Goal: Information Seeking & Learning: Learn about a topic

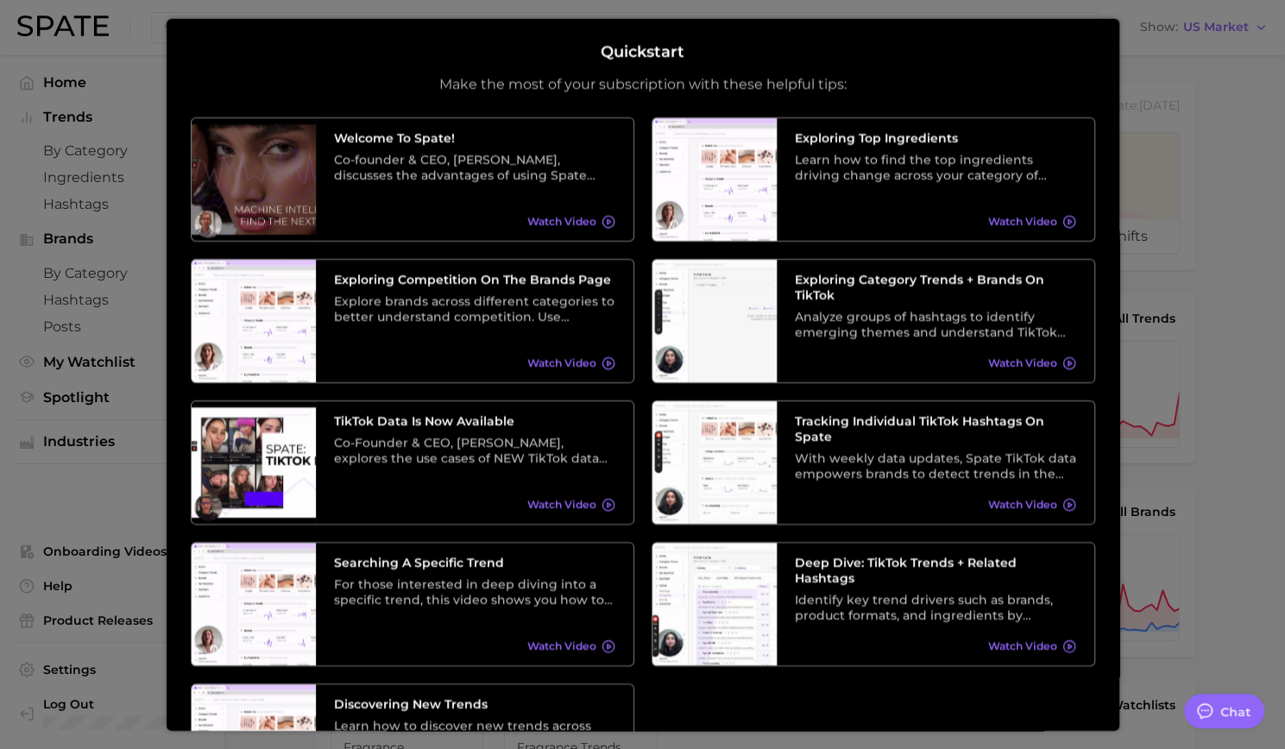
click at [1230, 186] on div at bounding box center [642, 698] width 1285 height 1397
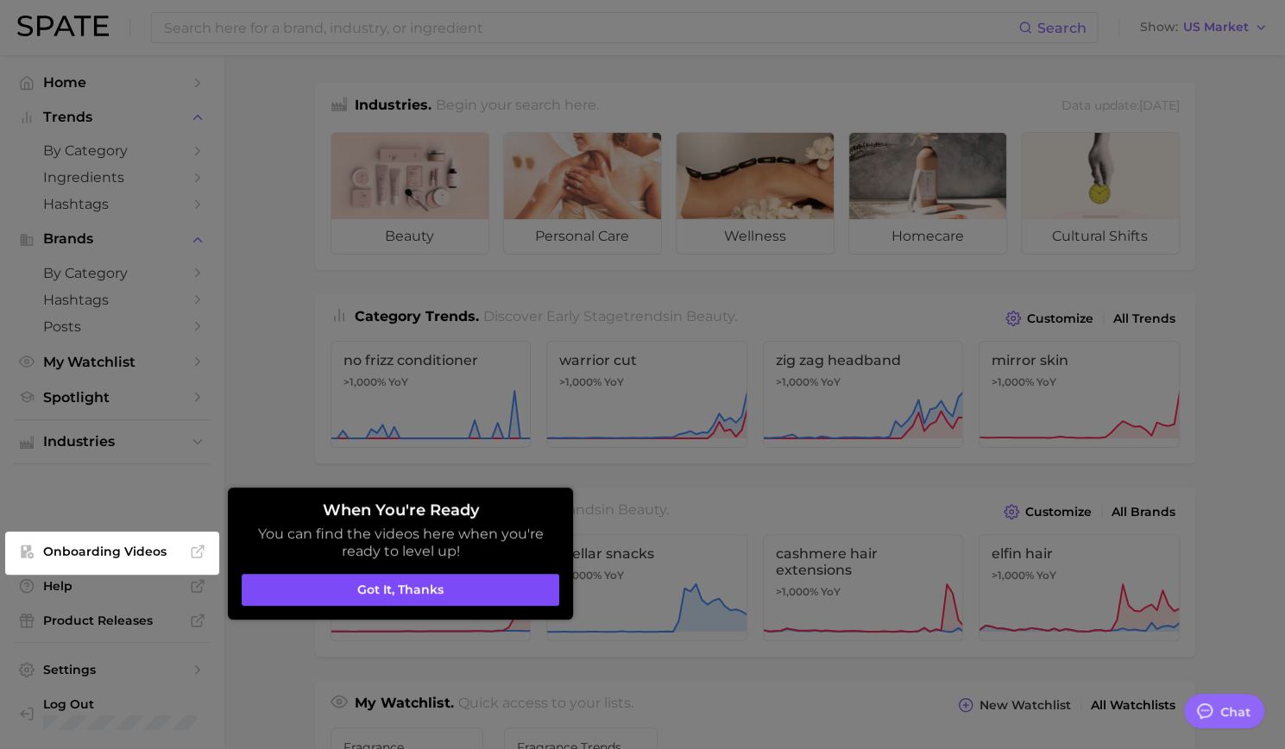
click at [354, 593] on button "Got it, thanks" at bounding box center [401, 590] width 318 height 33
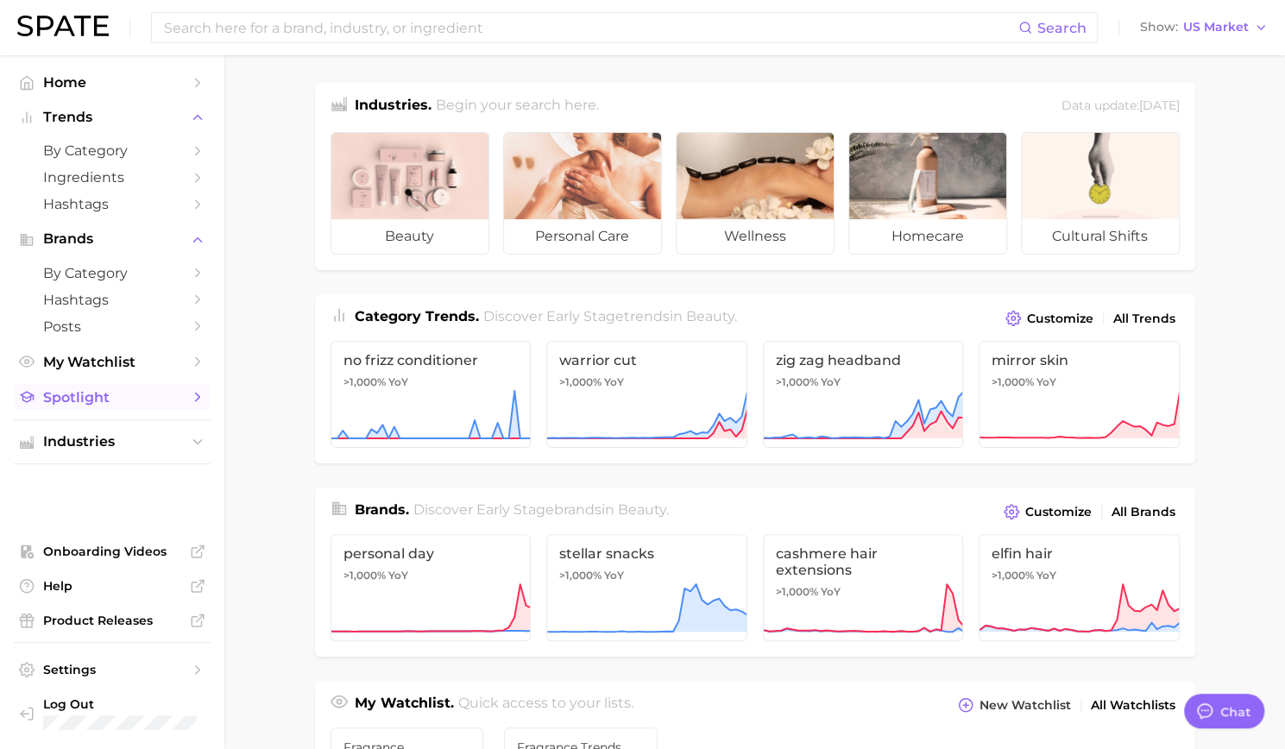
click at [66, 403] on span "Spotlight" at bounding box center [112, 397] width 138 height 16
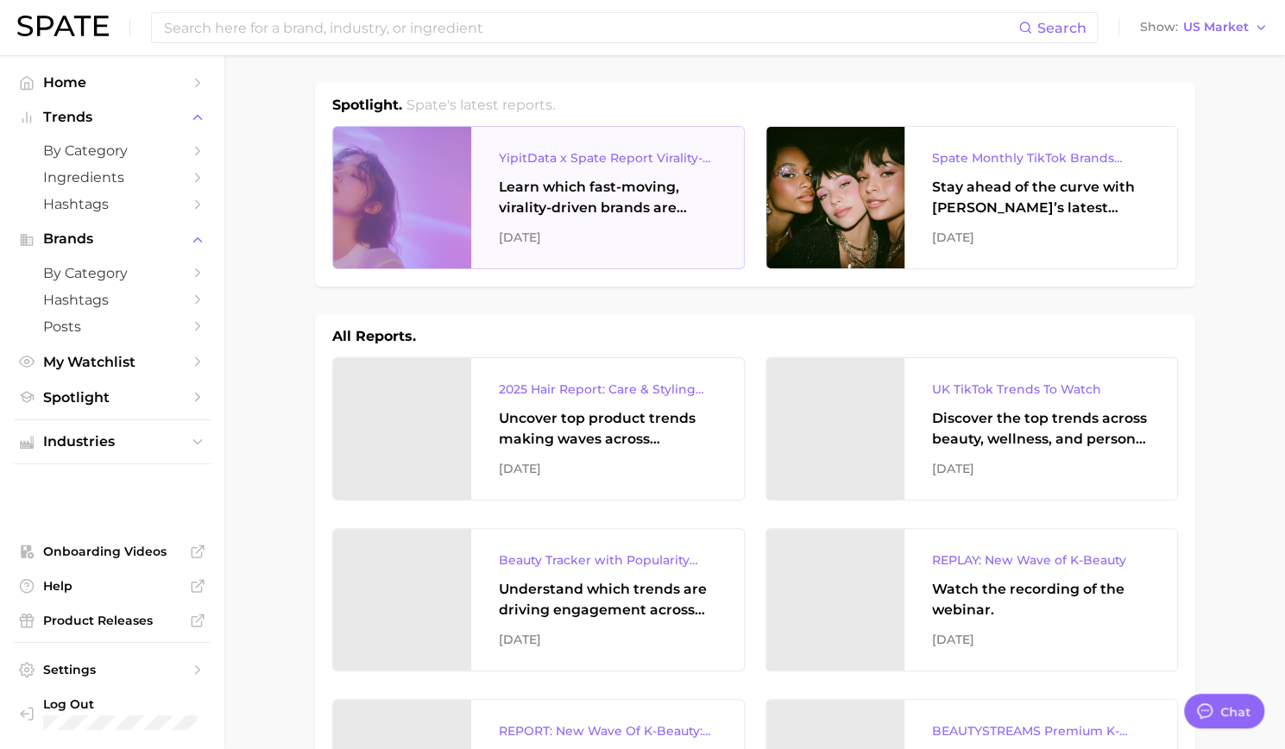
click at [426, 200] on div at bounding box center [402, 198] width 138 height 142
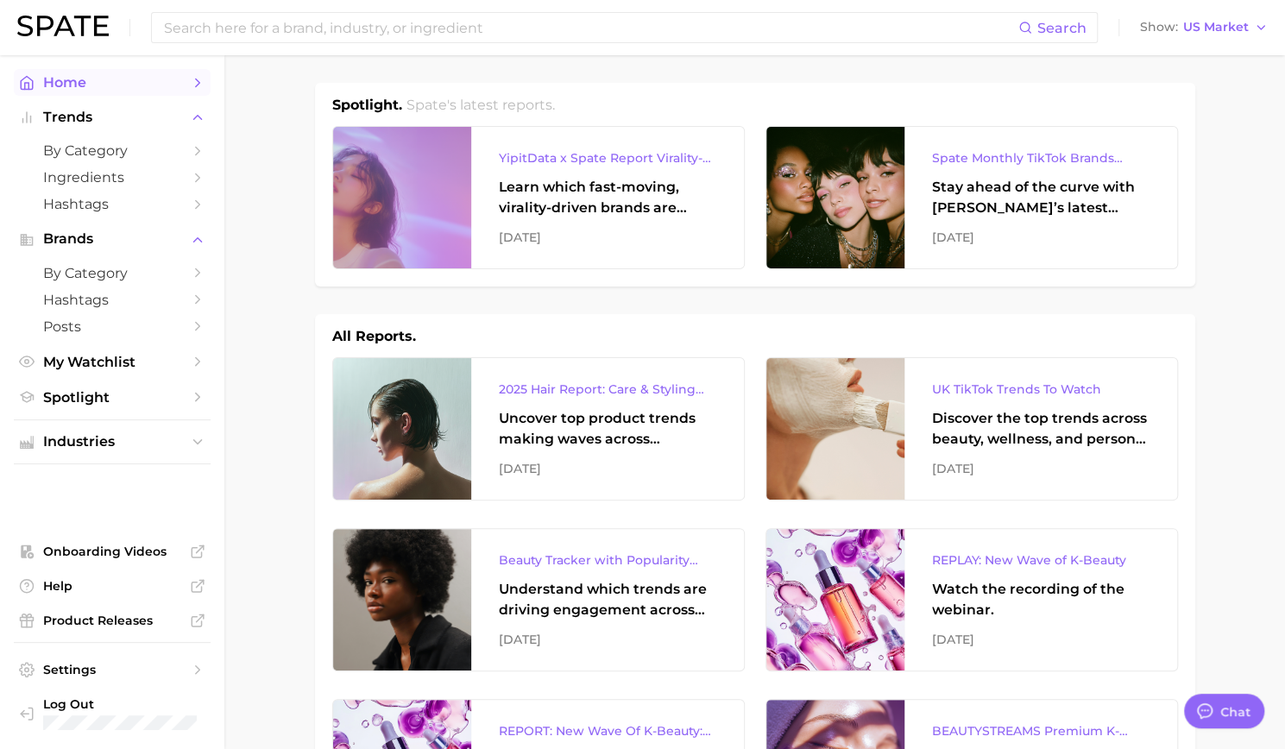
click at [85, 91] on link "Home" at bounding box center [112, 82] width 197 height 27
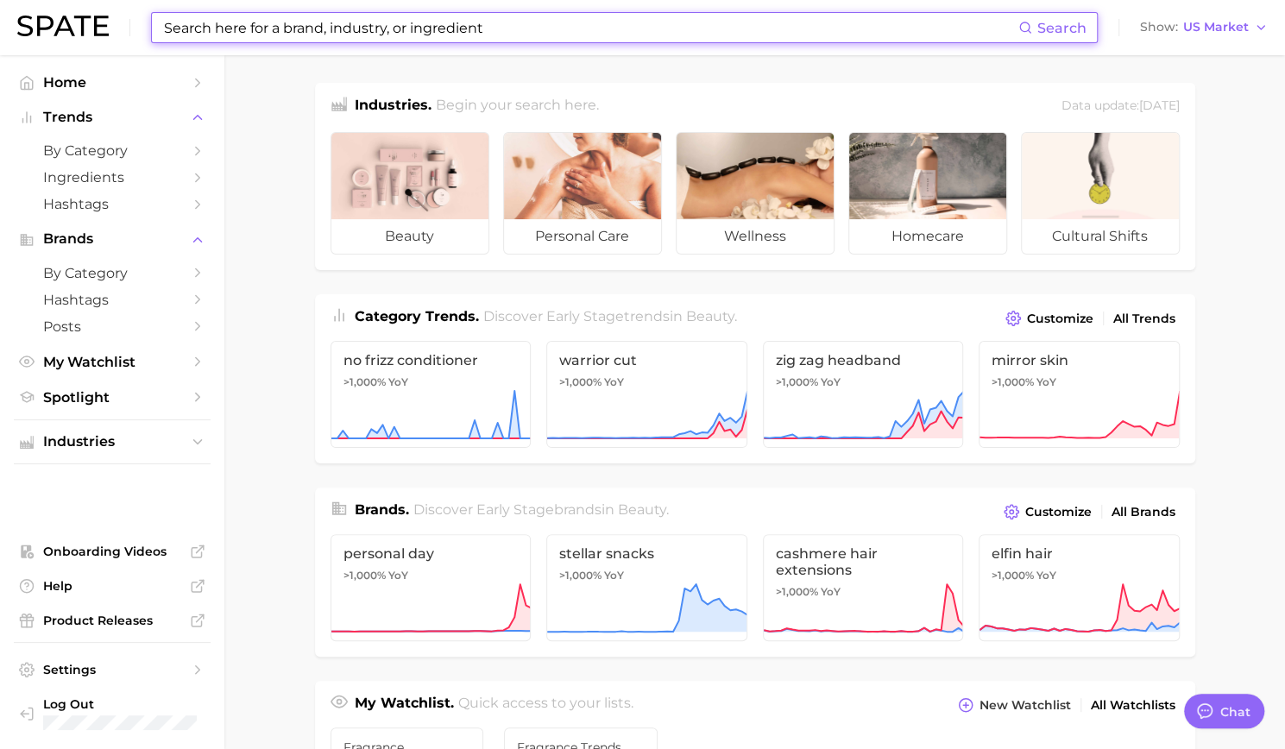
click at [188, 41] on input at bounding box center [590, 27] width 856 height 29
click at [1194, 29] on span "US Market" at bounding box center [1216, 26] width 66 height 9
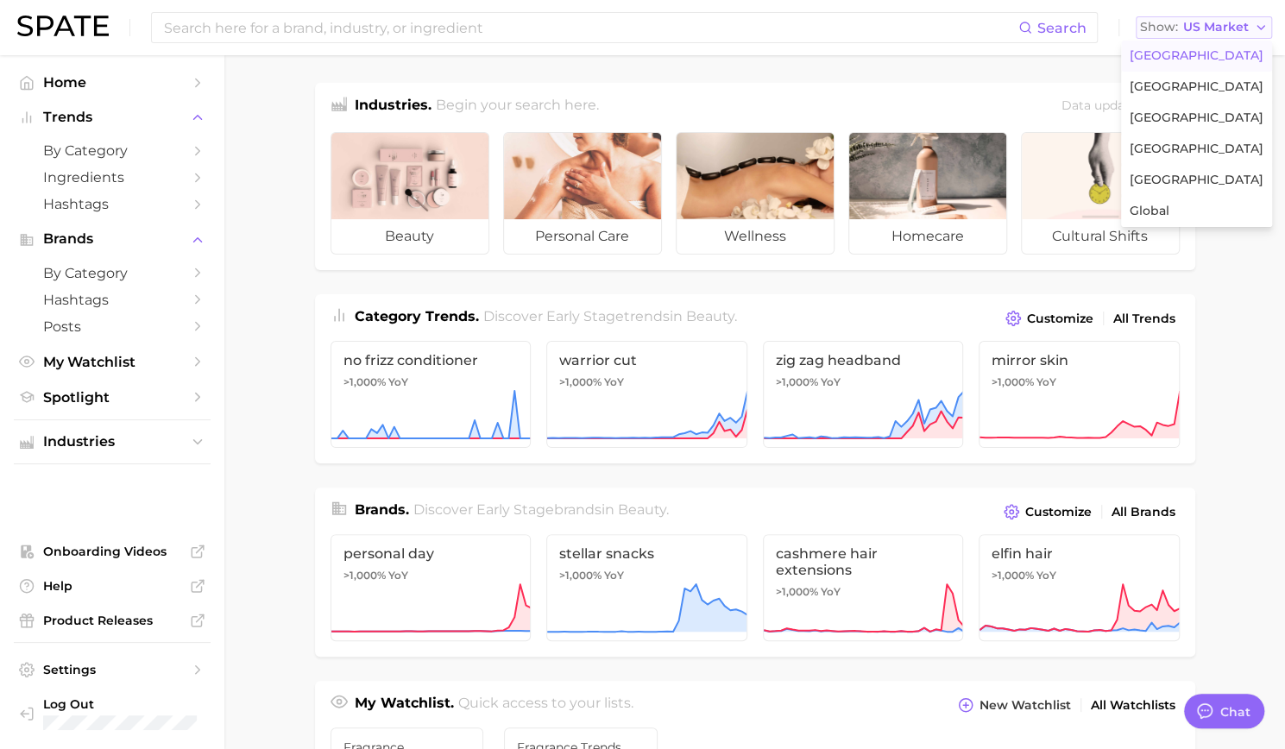
click at [1193, 29] on span "US Market" at bounding box center [1216, 26] width 66 height 9
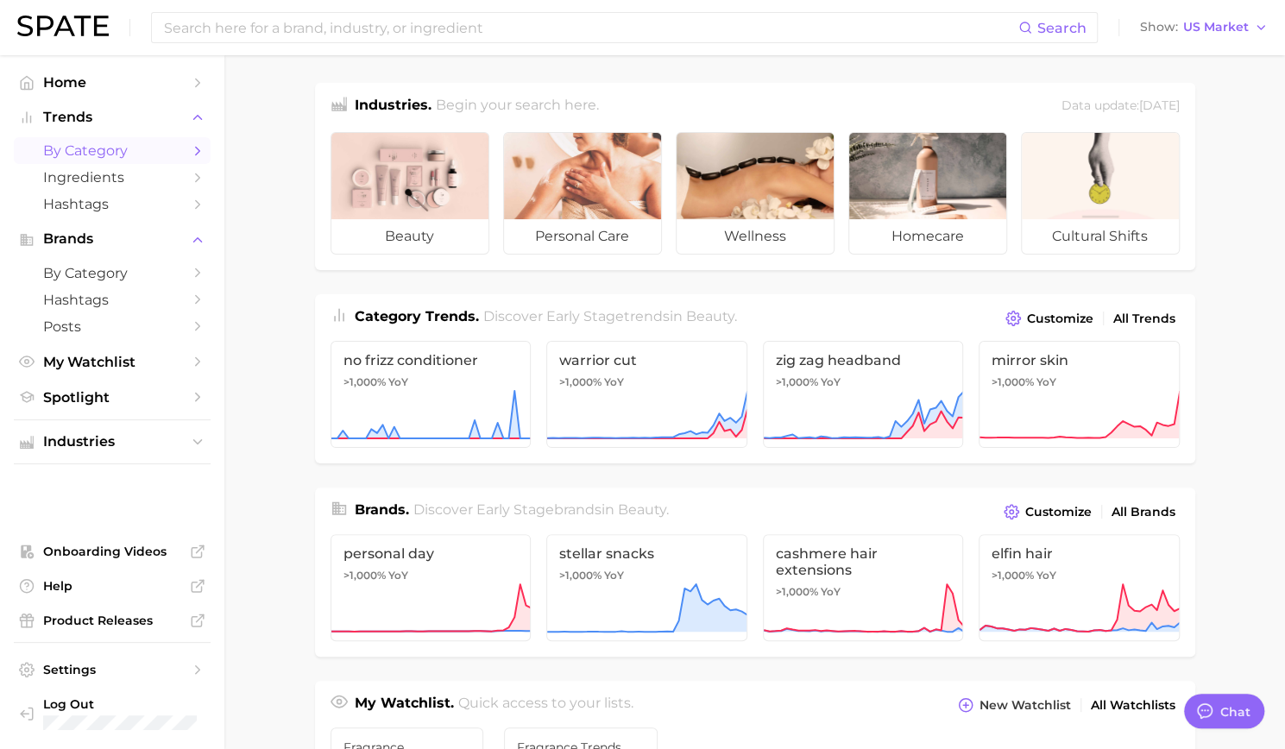
click at [111, 150] on span "by Category" at bounding box center [112, 150] width 138 height 16
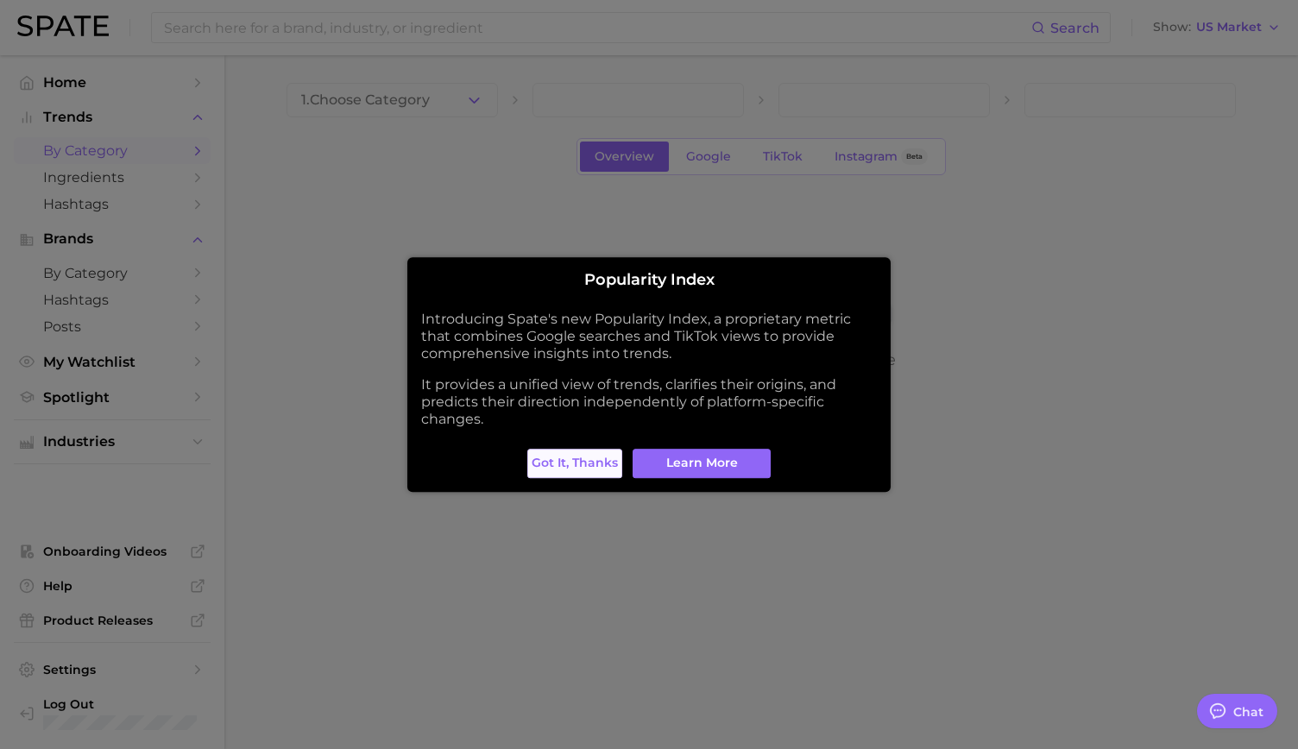
click at [576, 465] on span "Got it, thanks" at bounding box center [575, 463] width 86 height 15
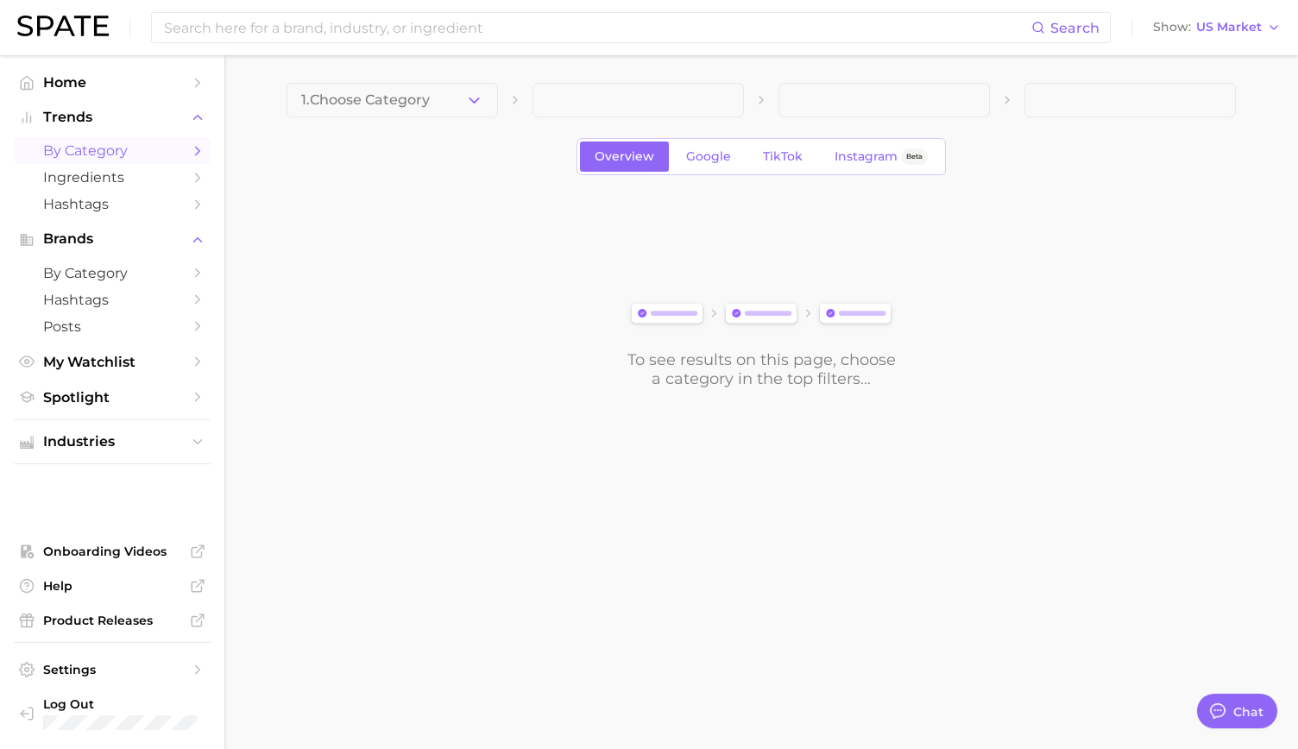
click at [373, 109] on button "1. Choose Category" at bounding box center [391, 100] width 211 height 35
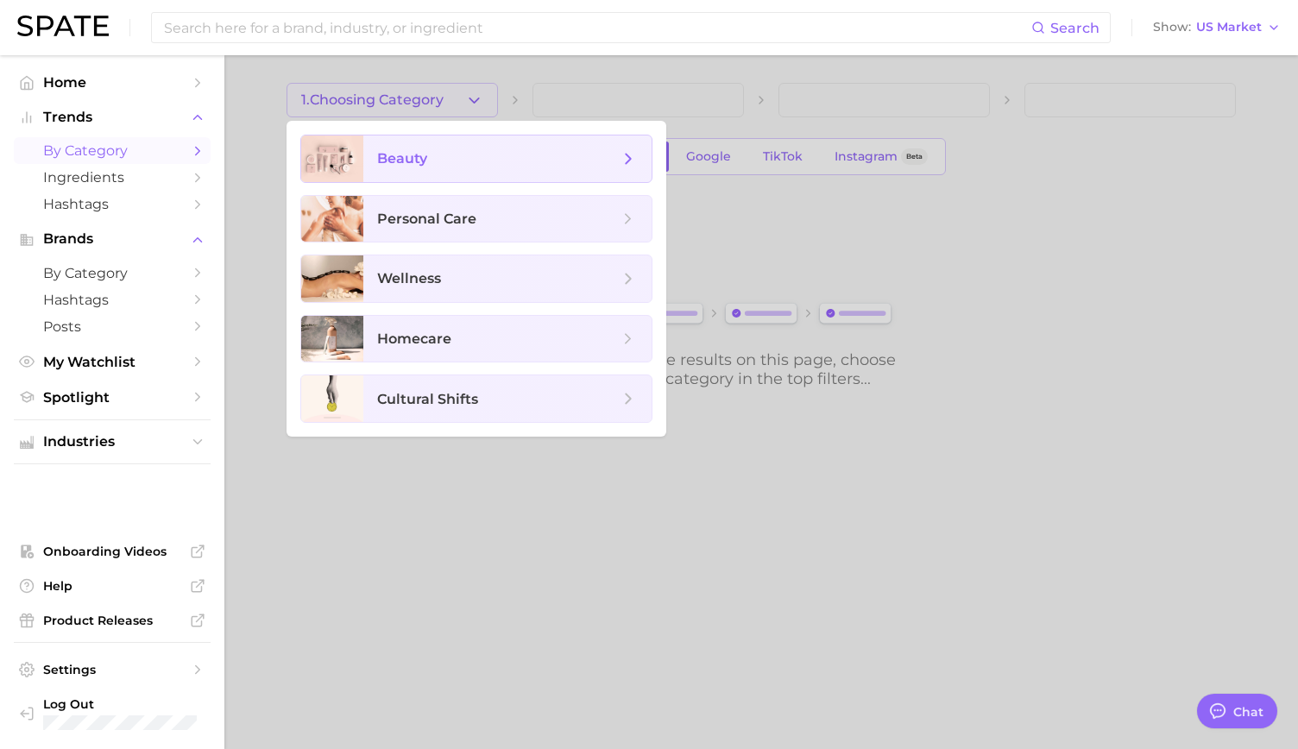
click at [417, 159] on span "beauty" at bounding box center [402, 158] width 50 height 16
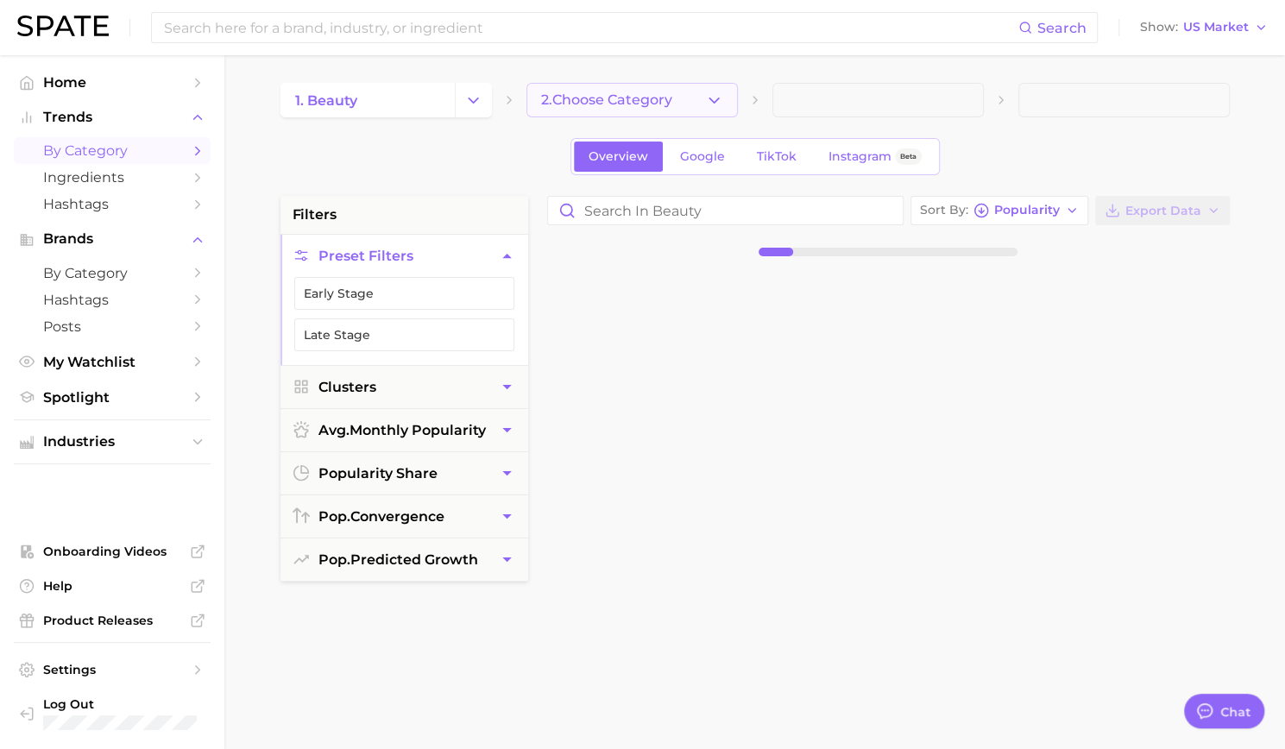
click at [626, 104] on span "2. Choose Category" at bounding box center [606, 100] width 131 height 16
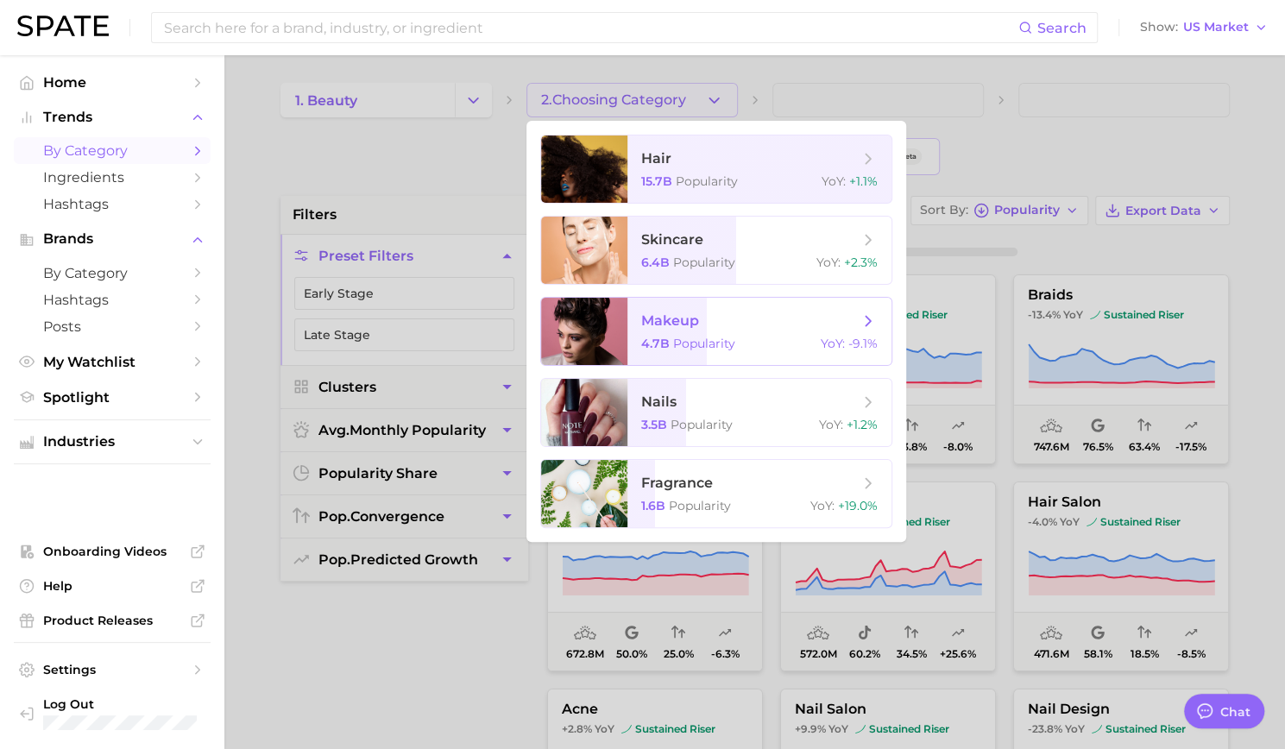
click at [678, 318] on span "makeup" at bounding box center [670, 320] width 58 height 16
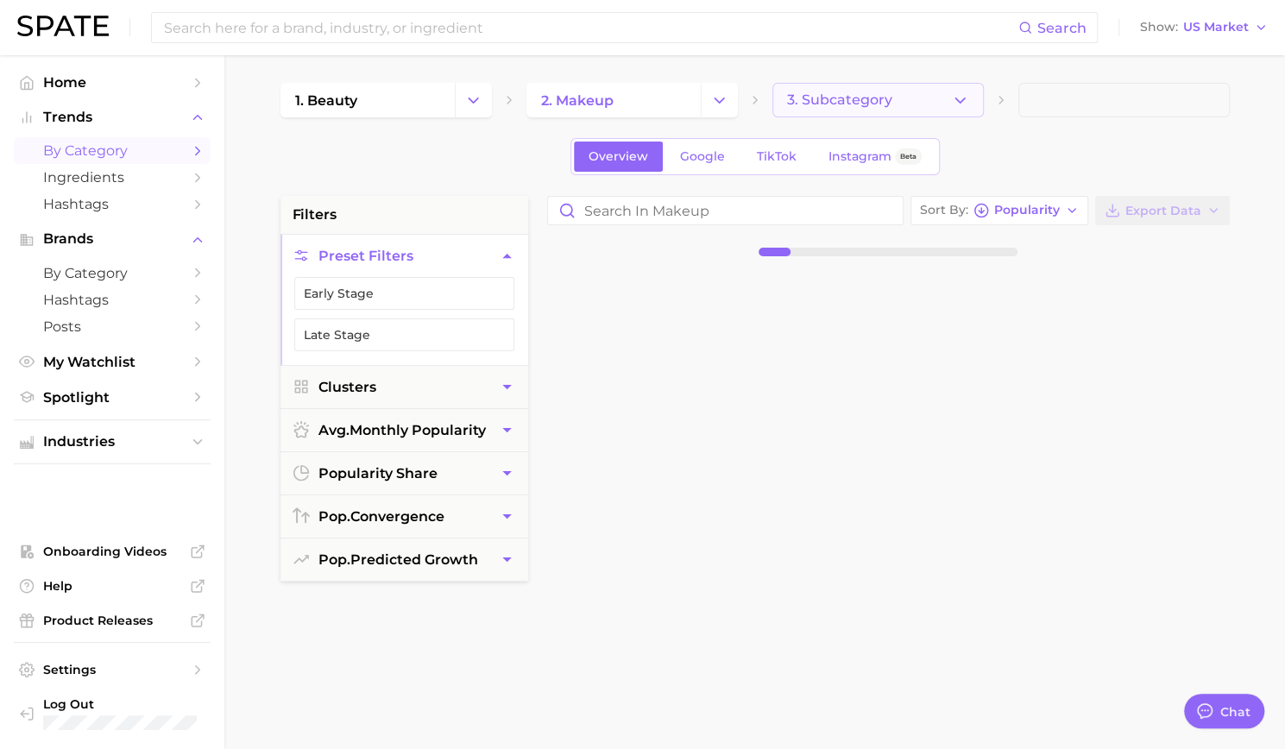
click at [875, 103] on span "3. Subcategory" at bounding box center [839, 100] width 105 height 16
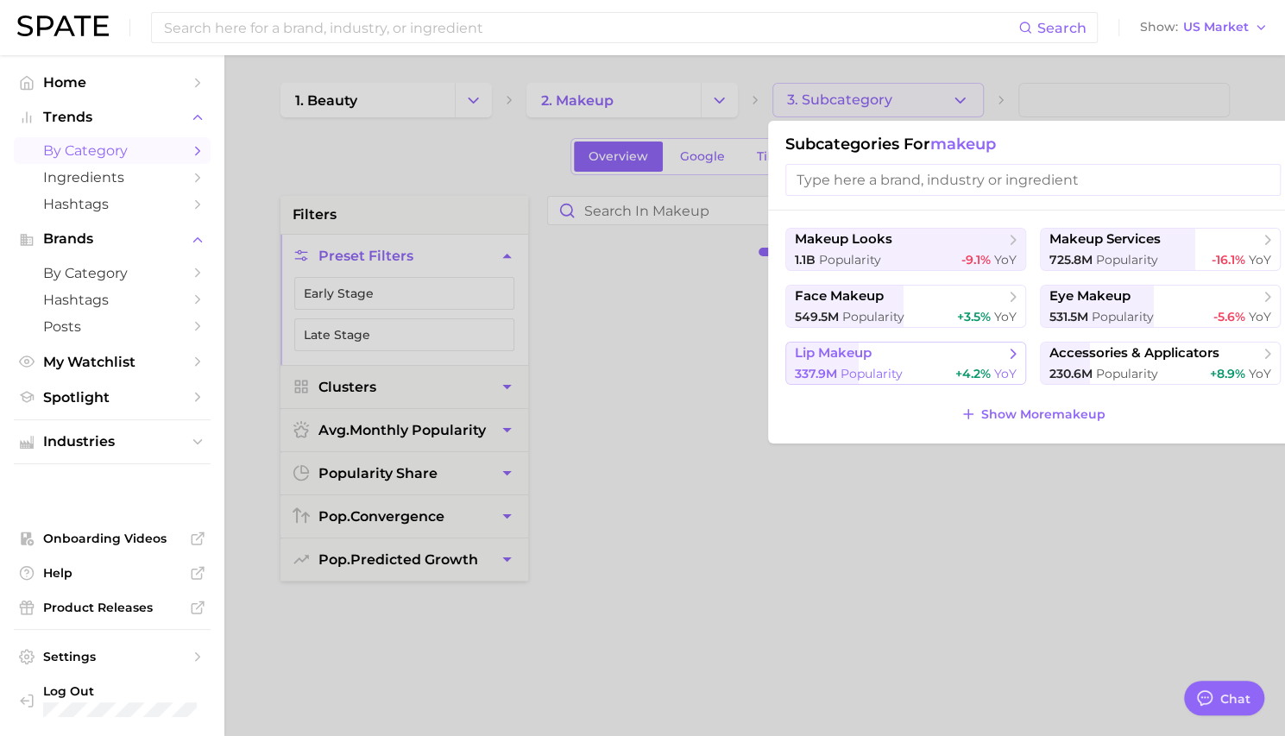
click at [856, 353] on span "lip makeup" at bounding box center [833, 353] width 77 height 16
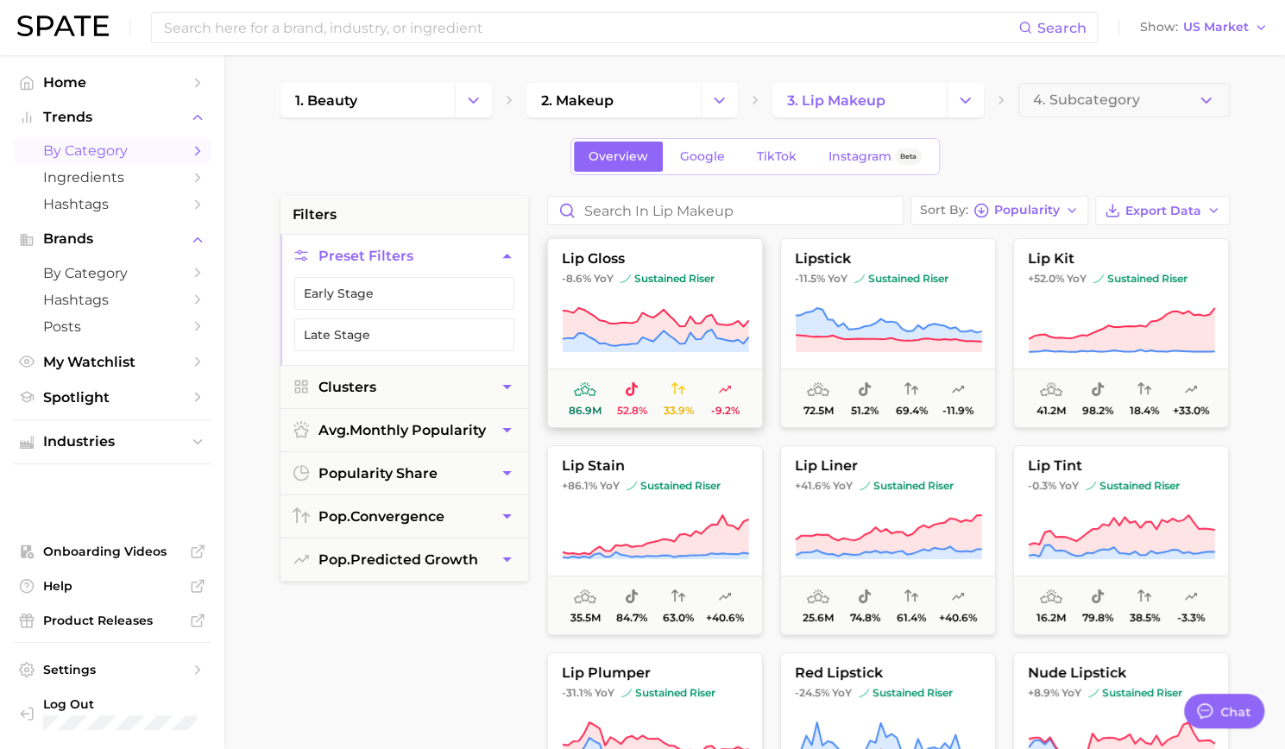
click at [624, 286] on button "lip gloss -8.6% YoY sustained riser 86.9m 52.8% 33.9% -9.2%" at bounding box center [655, 333] width 216 height 190
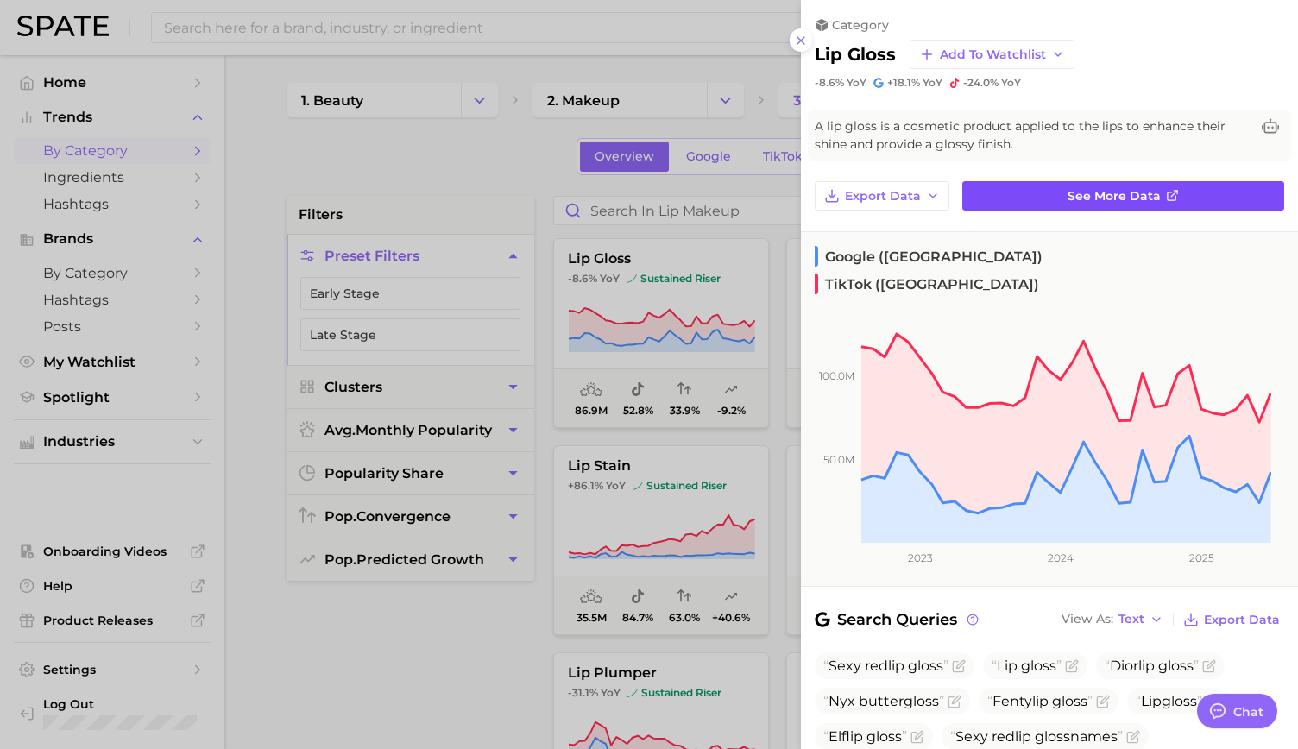
click at [1065, 186] on link "See more data" at bounding box center [1123, 195] width 322 height 29
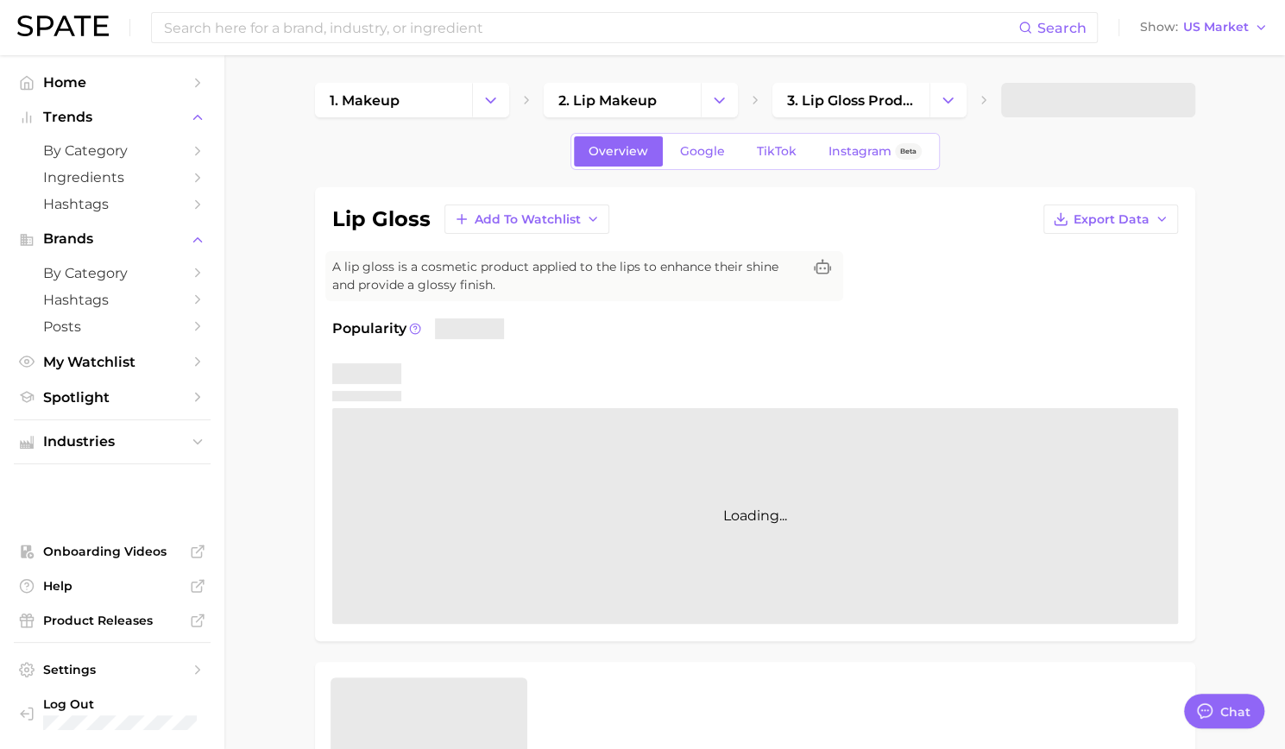
type textarea "x"
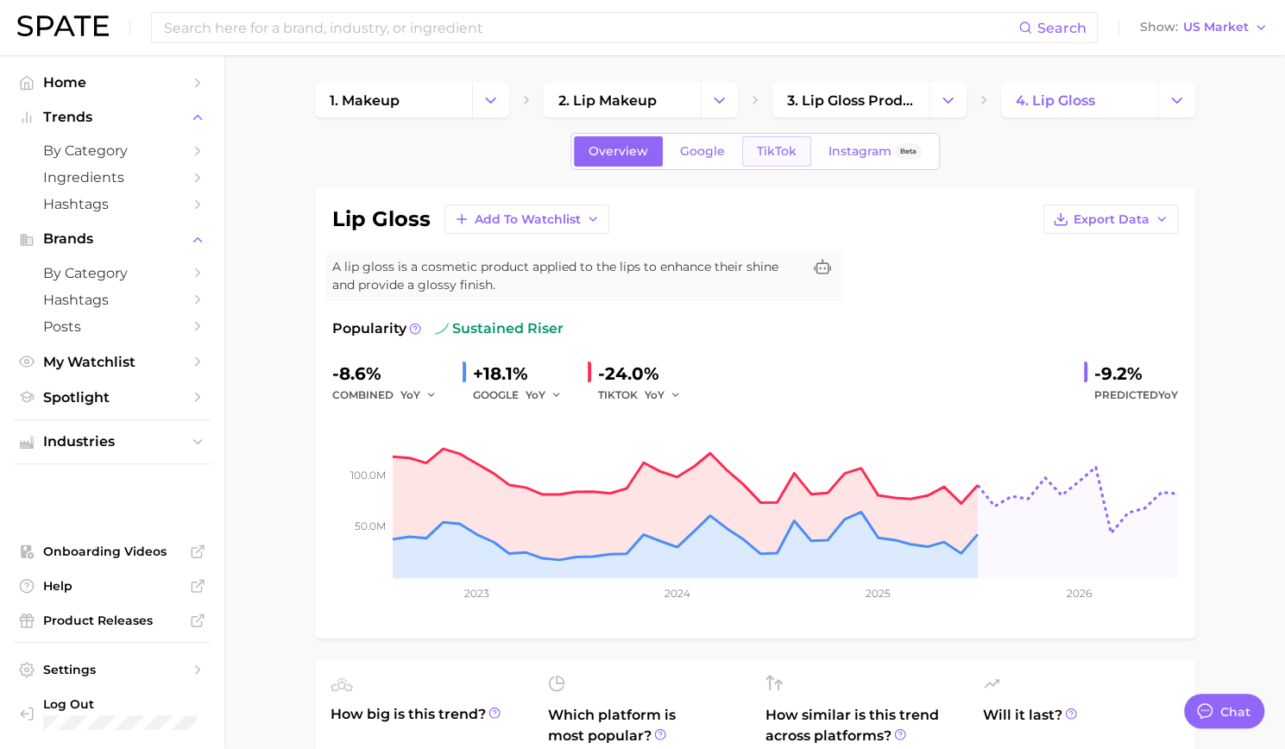
click at [781, 163] on link "TikTok" at bounding box center [776, 151] width 69 height 30
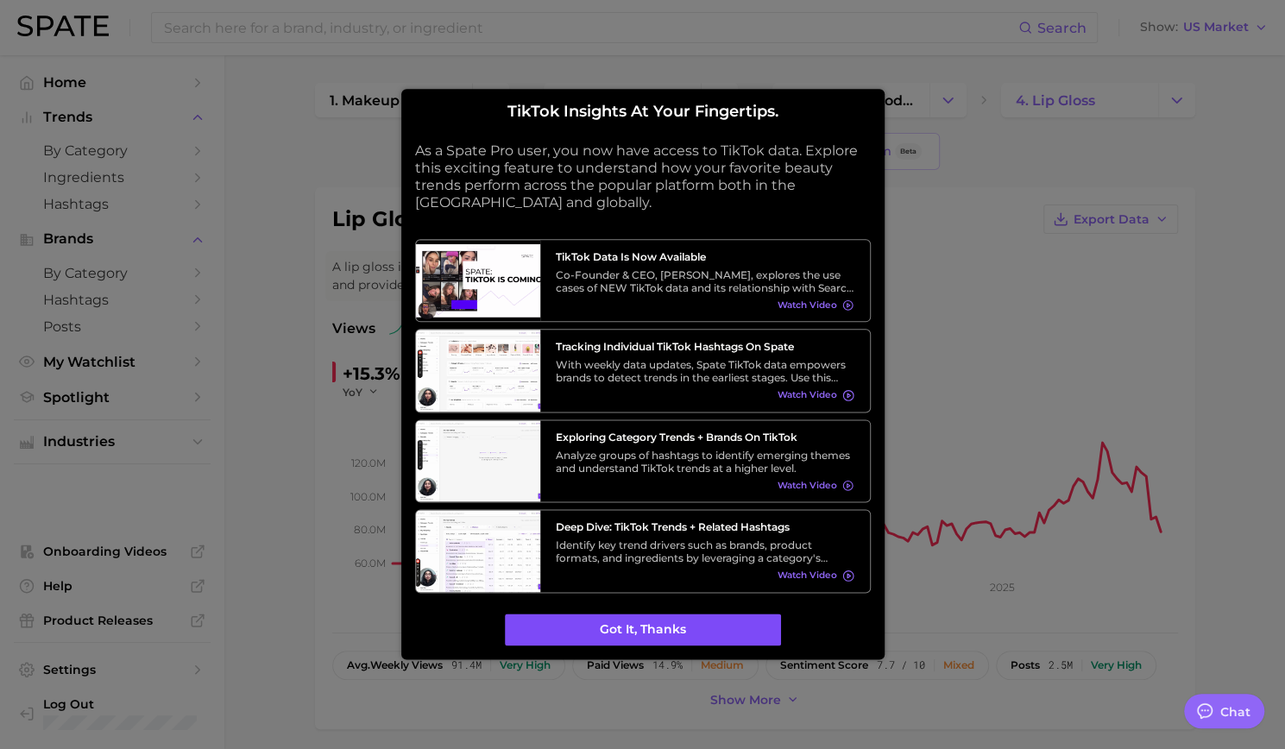
click at [659, 626] on button "Got it, thanks" at bounding box center [643, 629] width 276 height 33
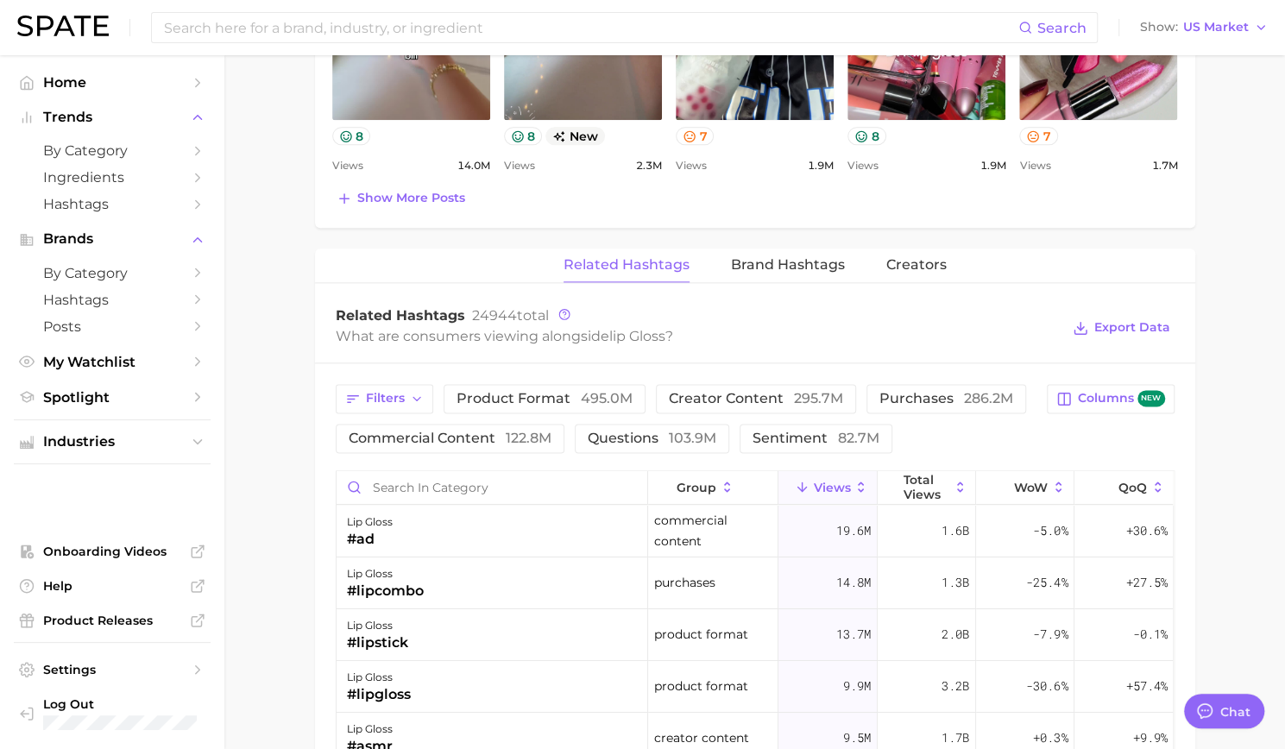
scroll to position [1122, 0]
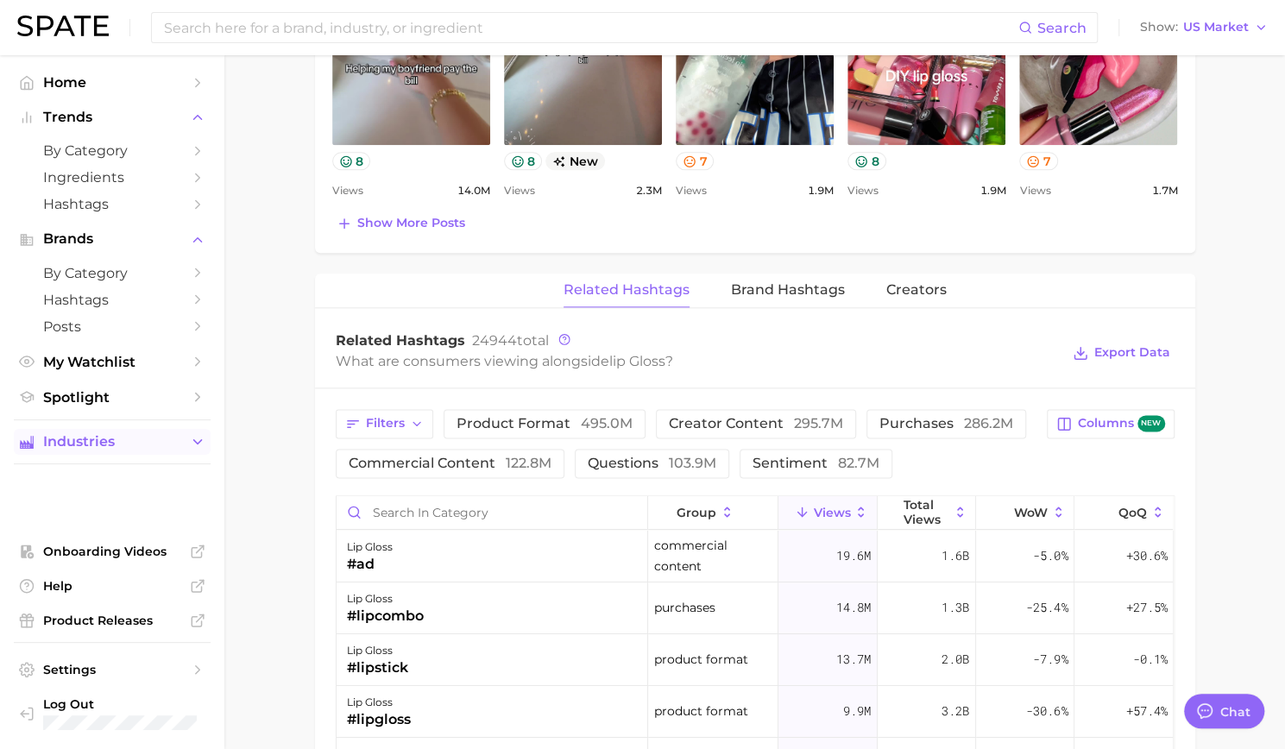
click at [110, 442] on span "Industries" at bounding box center [112, 442] width 138 height 16
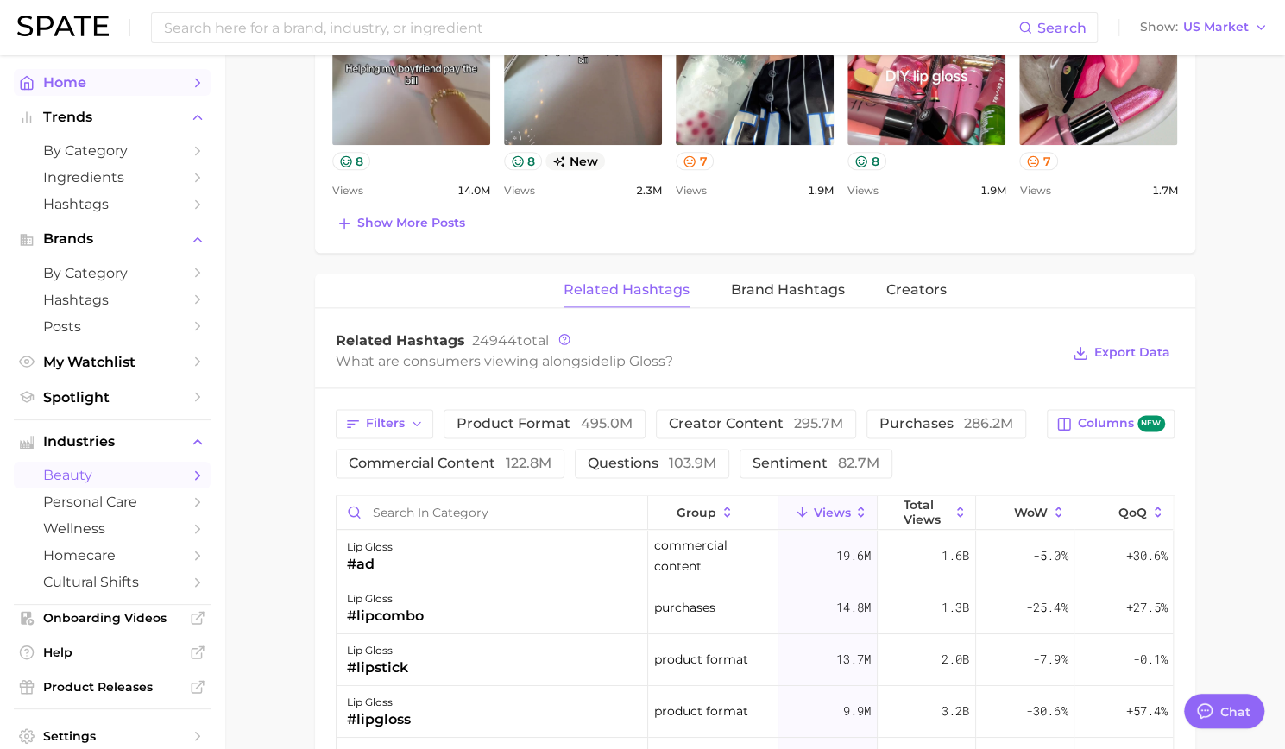
click at [71, 87] on span "Home" at bounding box center [112, 82] width 138 height 16
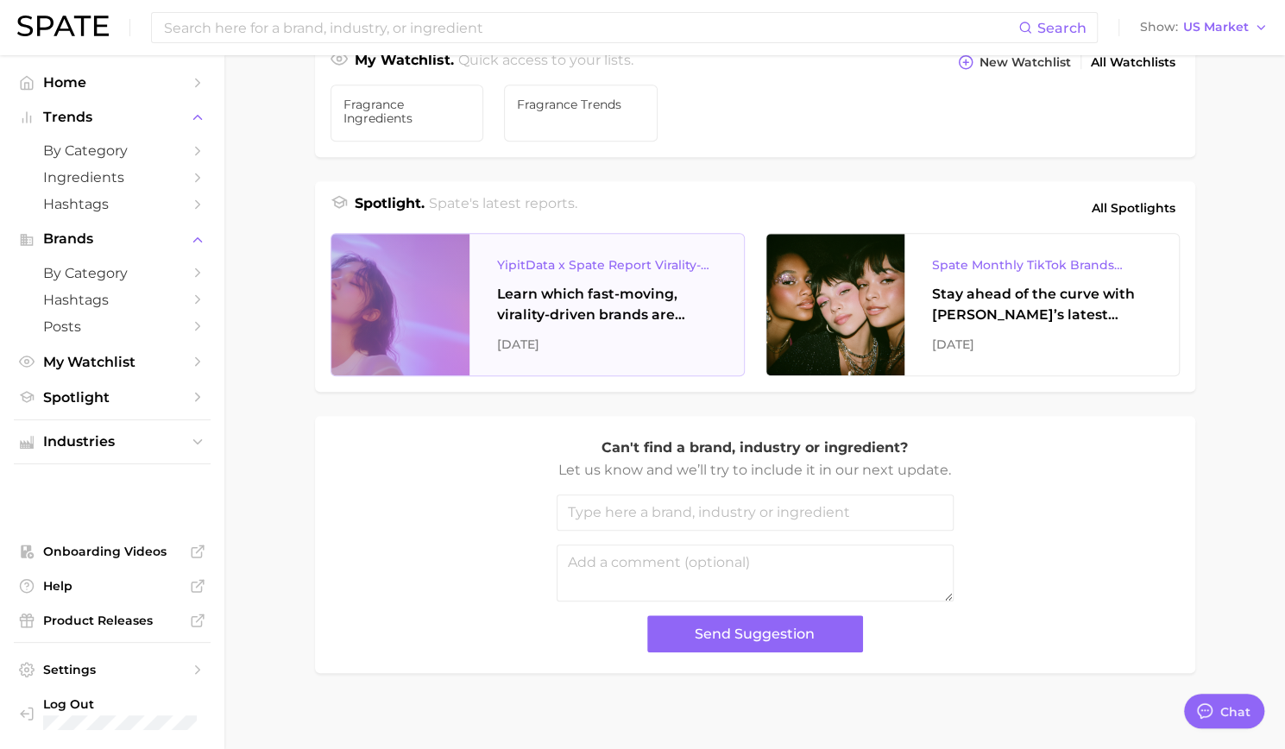
scroll to position [648, 0]
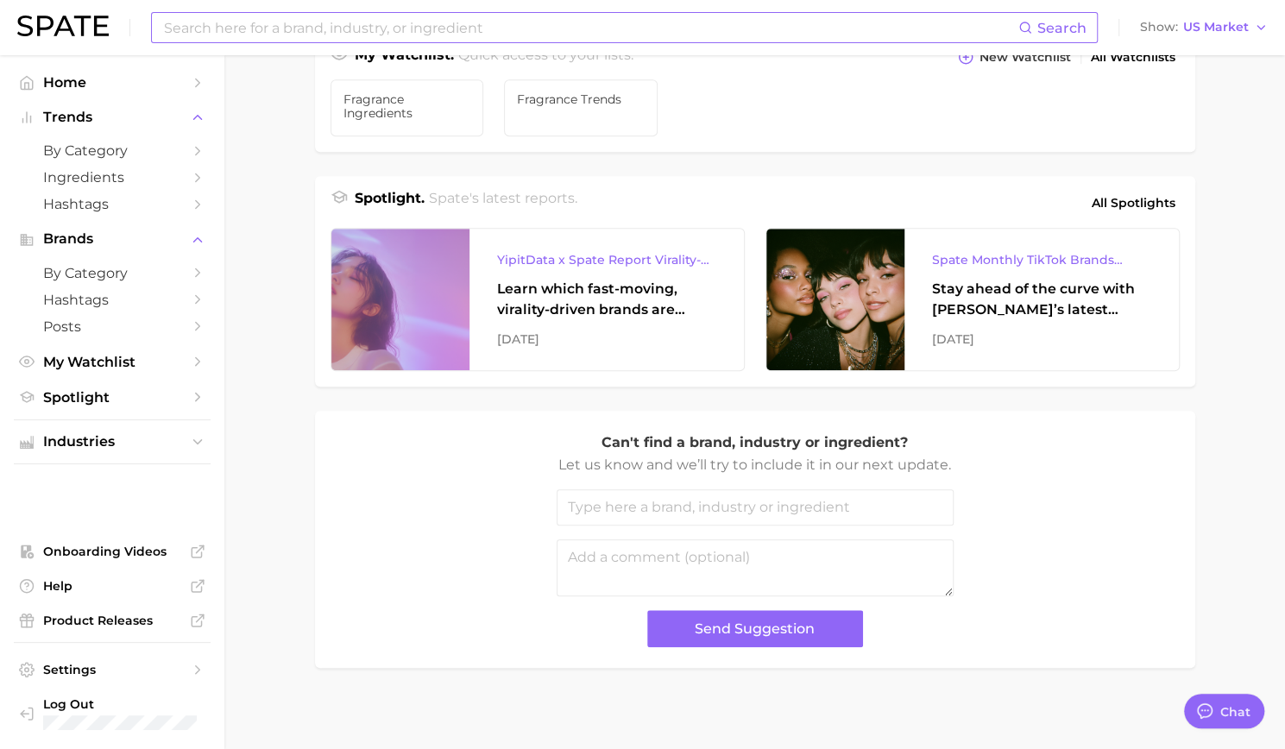
click at [217, 31] on input at bounding box center [590, 27] width 856 height 29
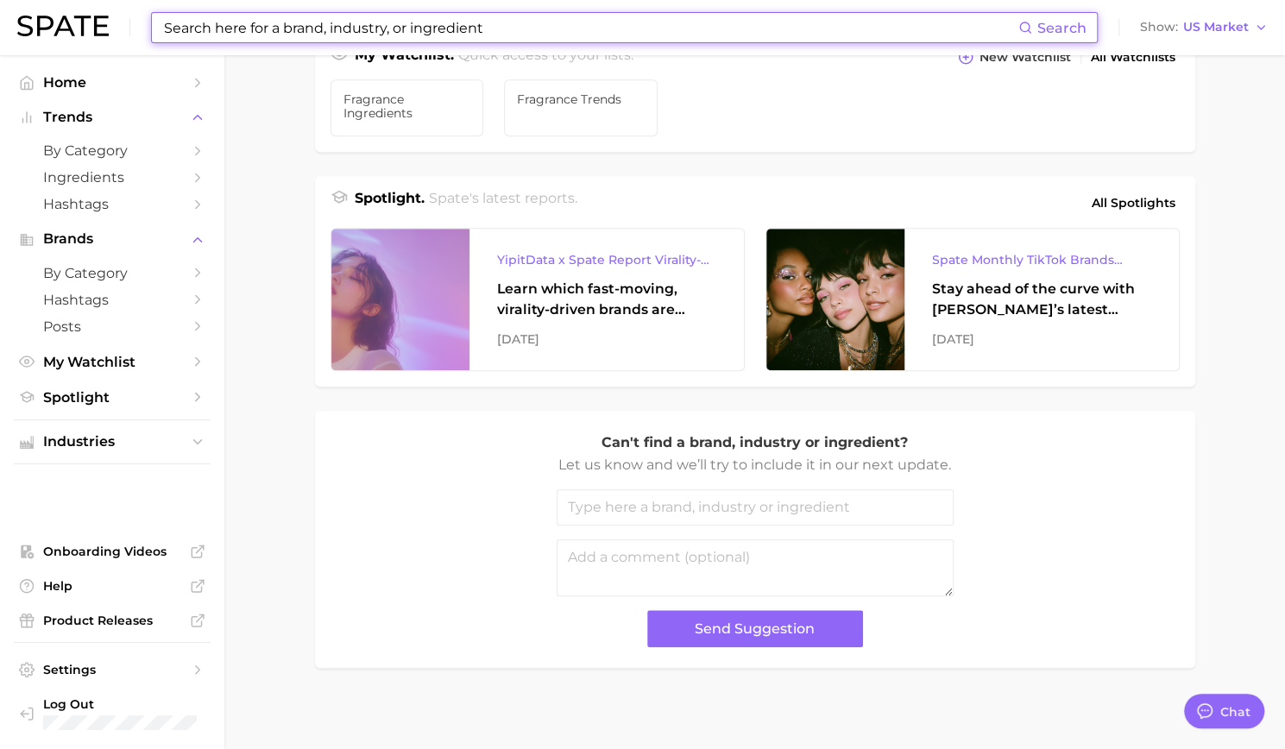
click at [478, 34] on input at bounding box center [590, 27] width 856 height 29
click at [60, 186] on span "Ingredients" at bounding box center [112, 177] width 138 height 16
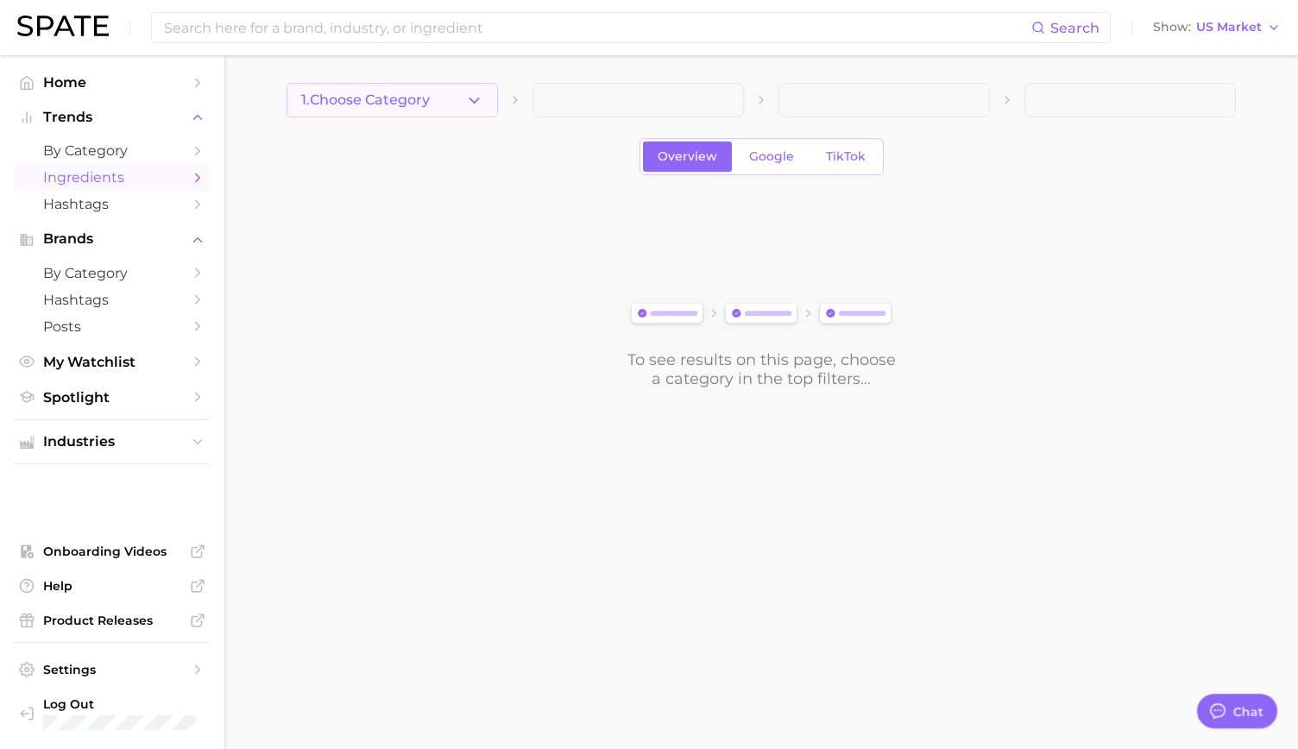
click at [441, 99] on button "1. Choose Category" at bounding box center [391, 100] width 211 height 35
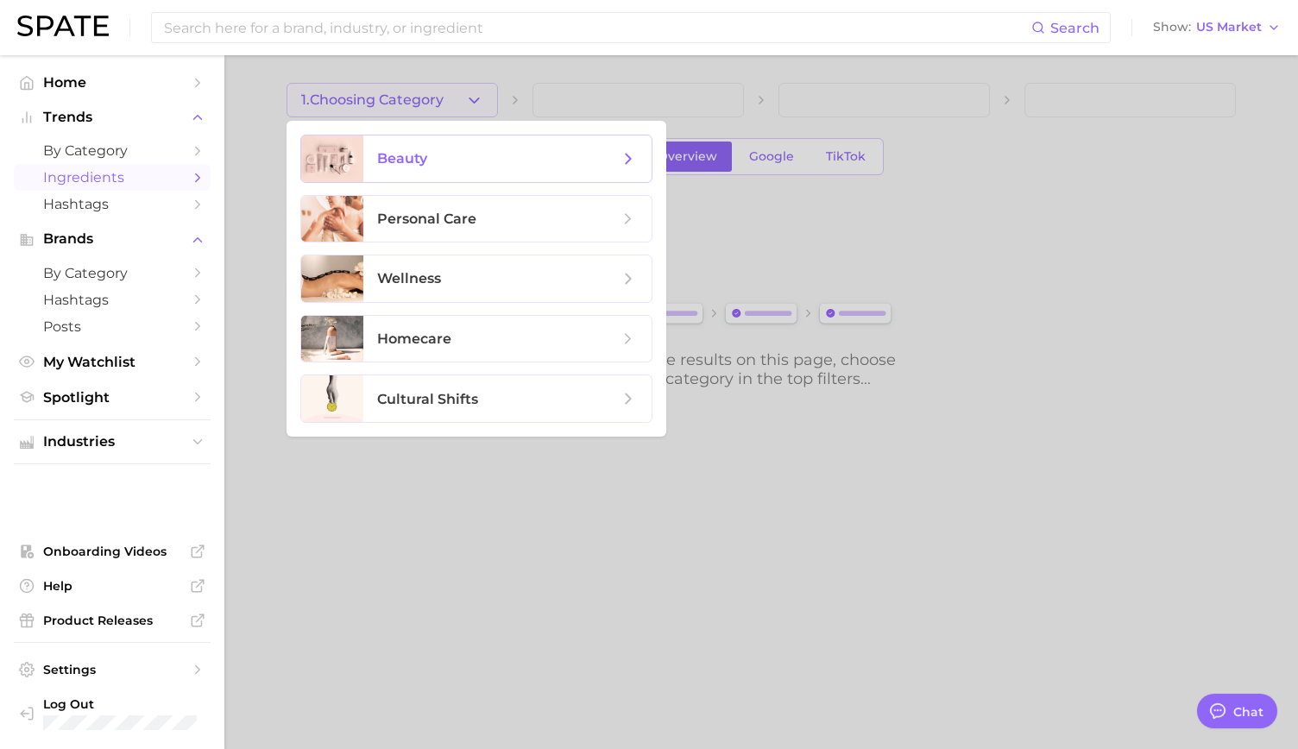
click at [434, 168] on span "beauty" at bounding box center [507, 158] width 288 height 47
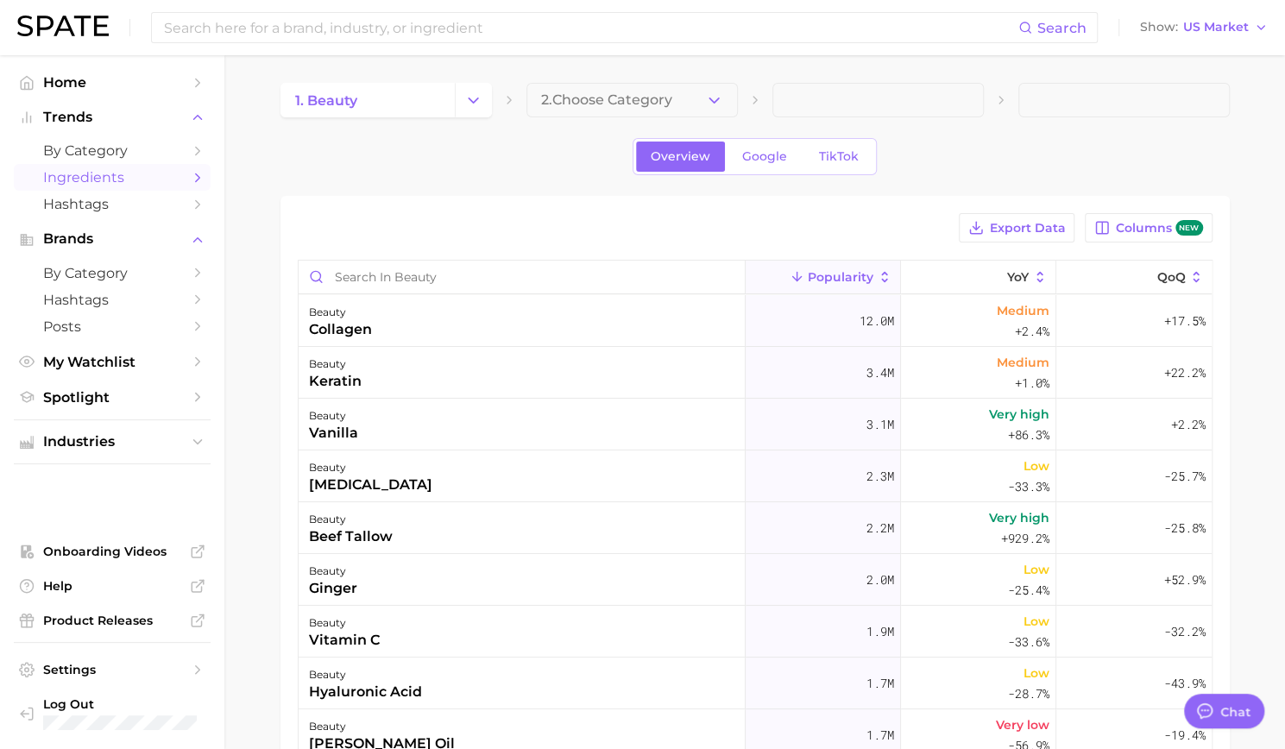
click at [646, 99] on span "2. Choose Category" at bounding box center [606, 100] width 131 height 16
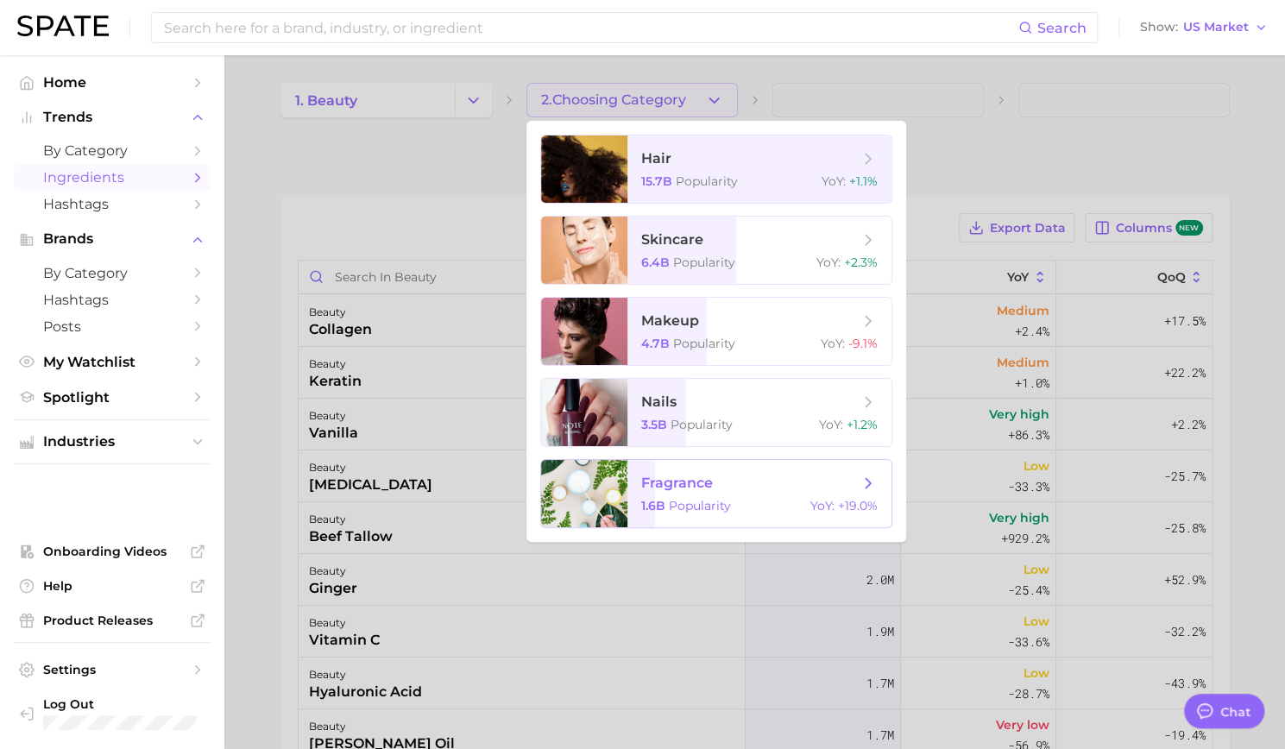
click at [685, 493] on span "fragrance 1.6b Popularity YoY : +19.0%" at bounding box center [759, 493] width 264 height 67
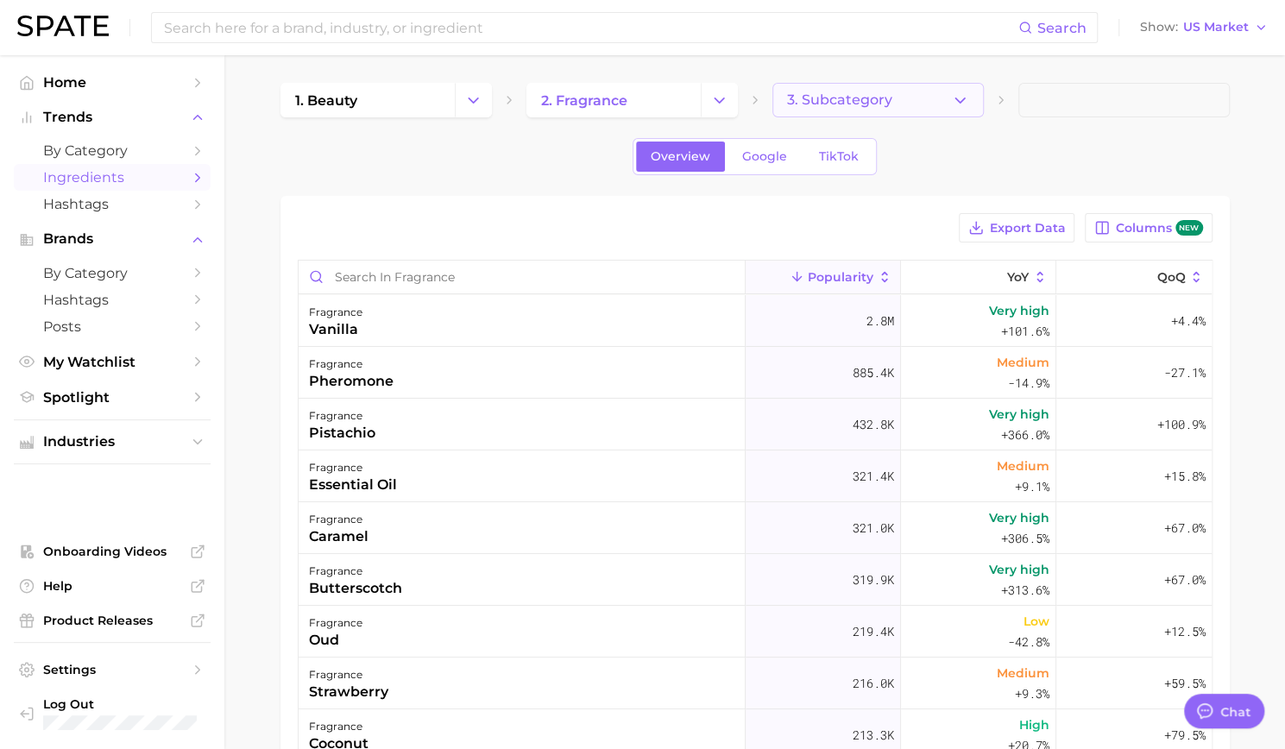
click at [896, 98] on button "3. Subcategory" at bounding box center [877, 100] width 211 height 35
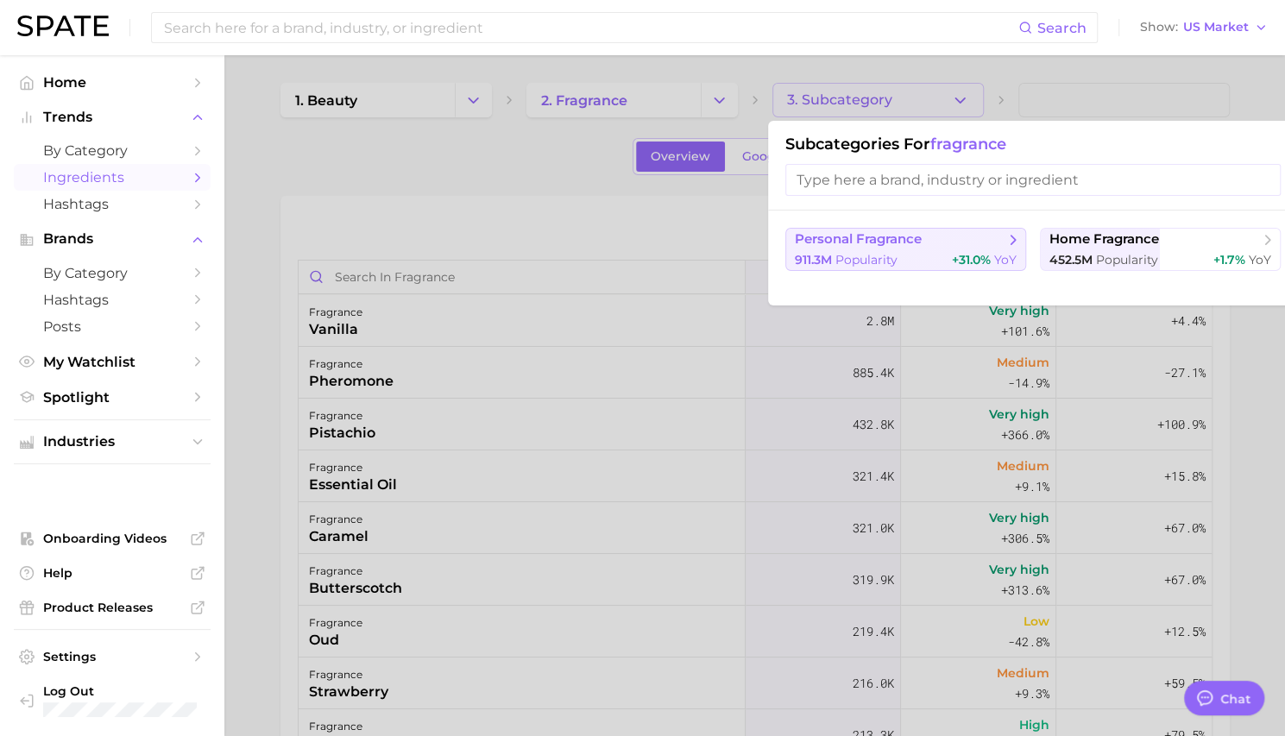
click at [880, 252] on span "Popularity" at bounding box center [866, 260] width 62 height 16
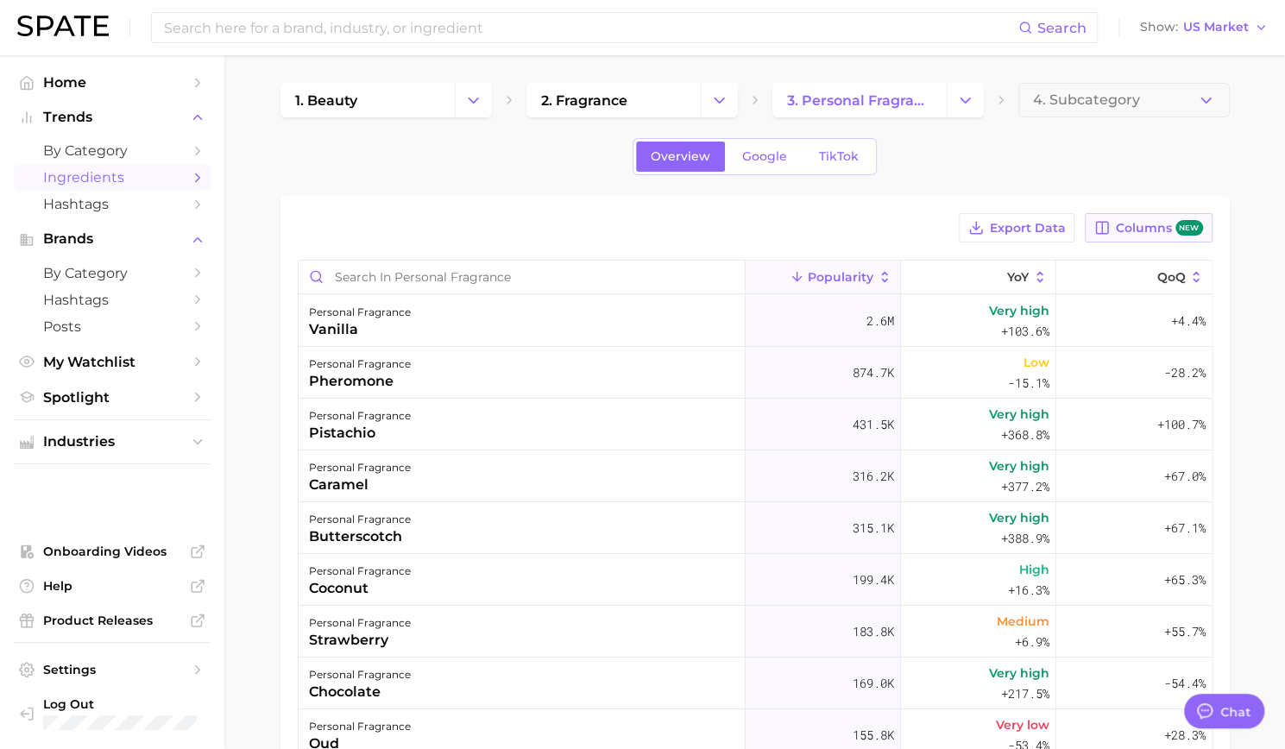
click at [1160, 228] on span "Columns new" at bounding box center [1158, 228] width 87 height 16
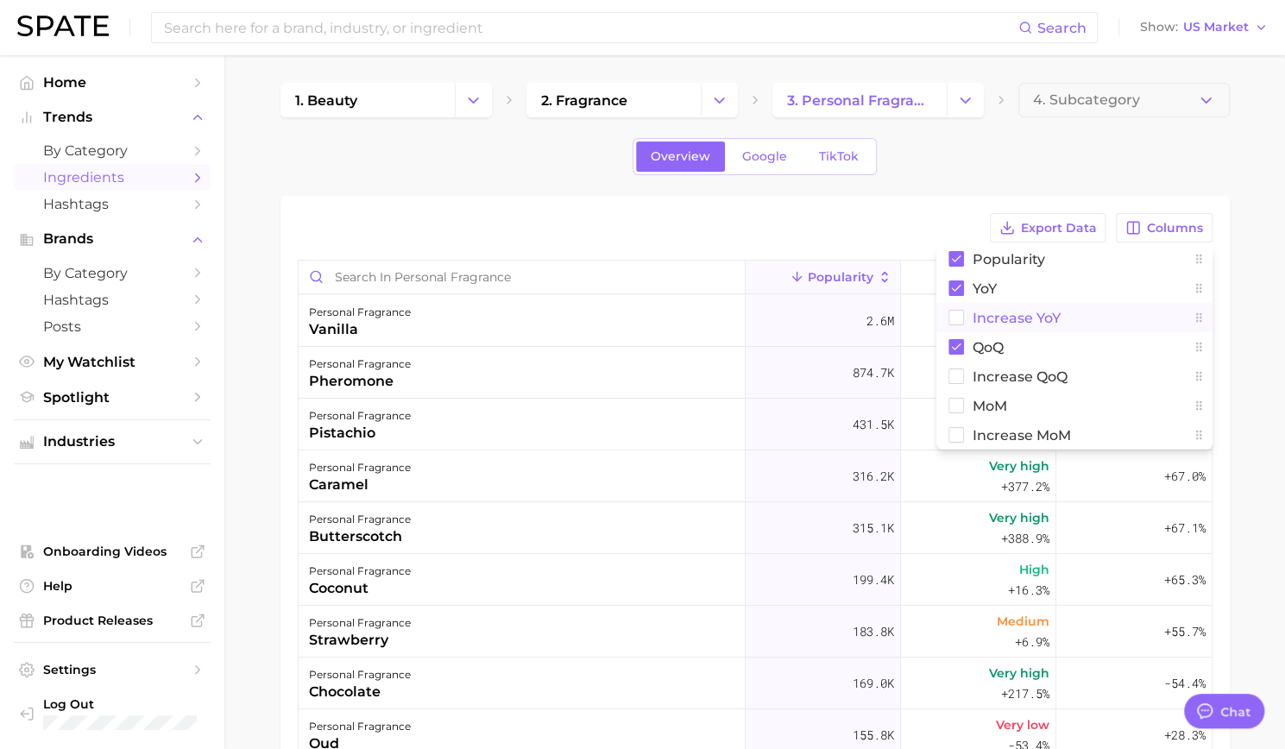
click at [1049, 313] on span "Increase YoY" at bounding box center [1016, 318] width 88 height 15
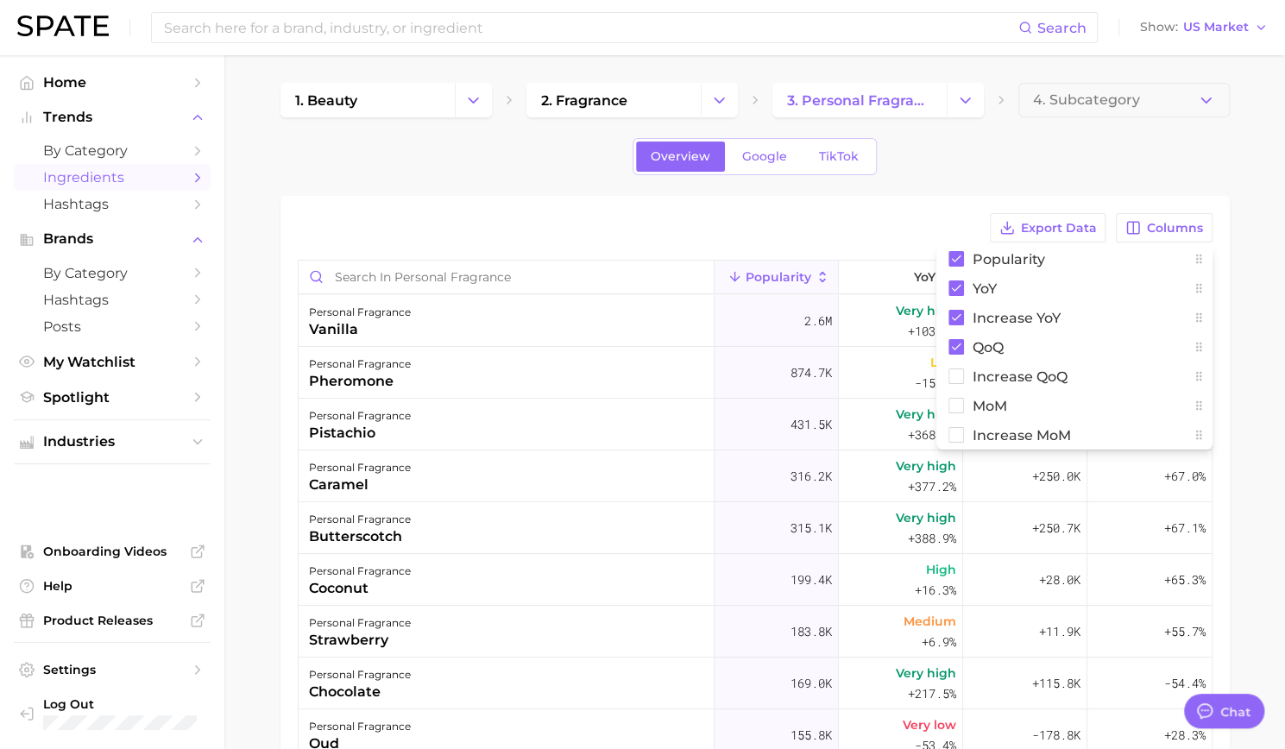
click at [902, 182] on div "1. beauty 2. fragrance 3. personal fragrance 4. Subcategory Overview Google Tik…" at bounding box center [754, 554] width 949 height 943
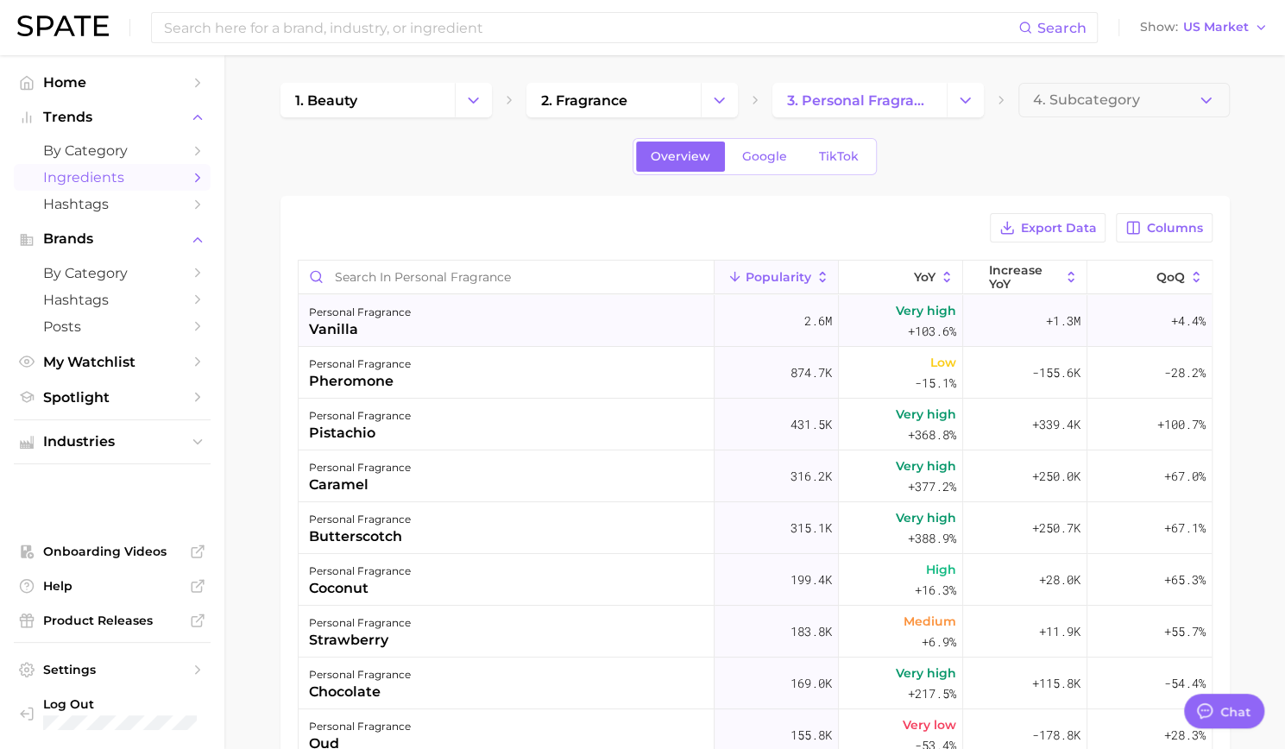
click at [553, 316] on div "personal fragrance vanilla" at bounding box center [507, 321] width 416 height 52
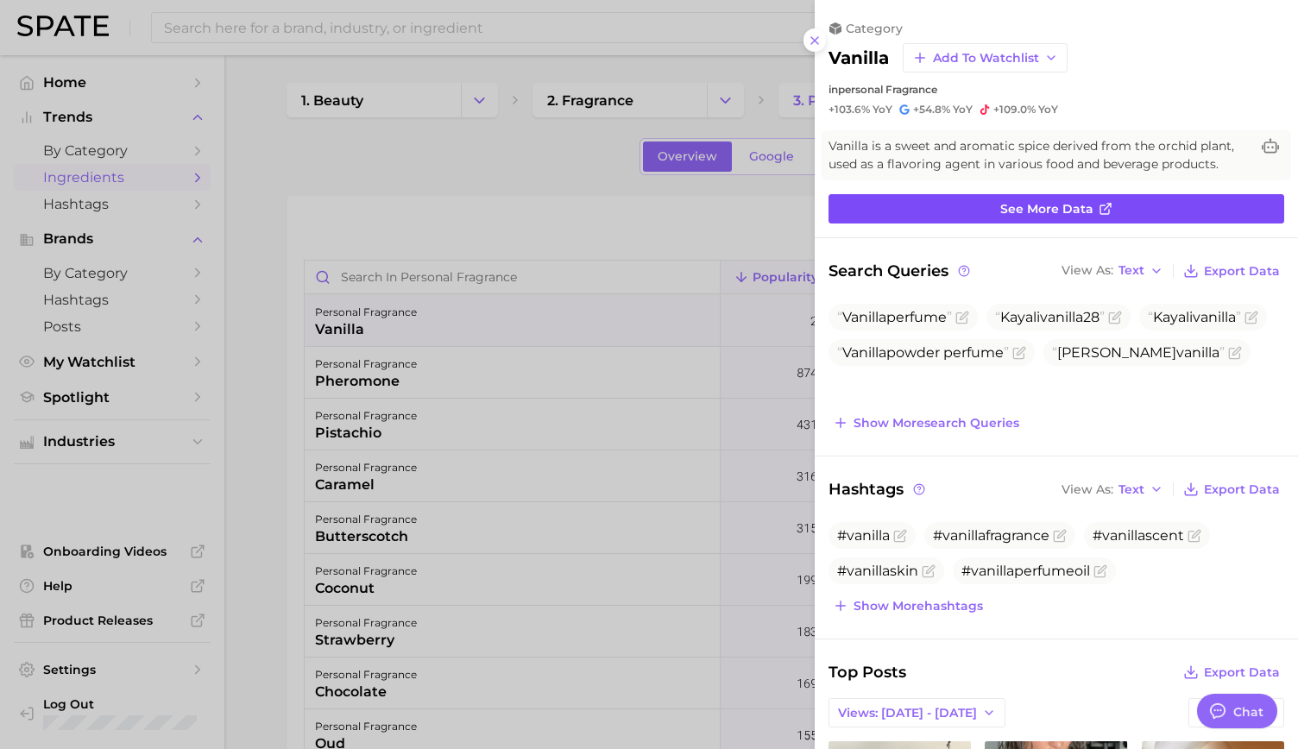
click at [1054, 211] on span "See more data" at bounding box center [1046, 209] width 93 height 15
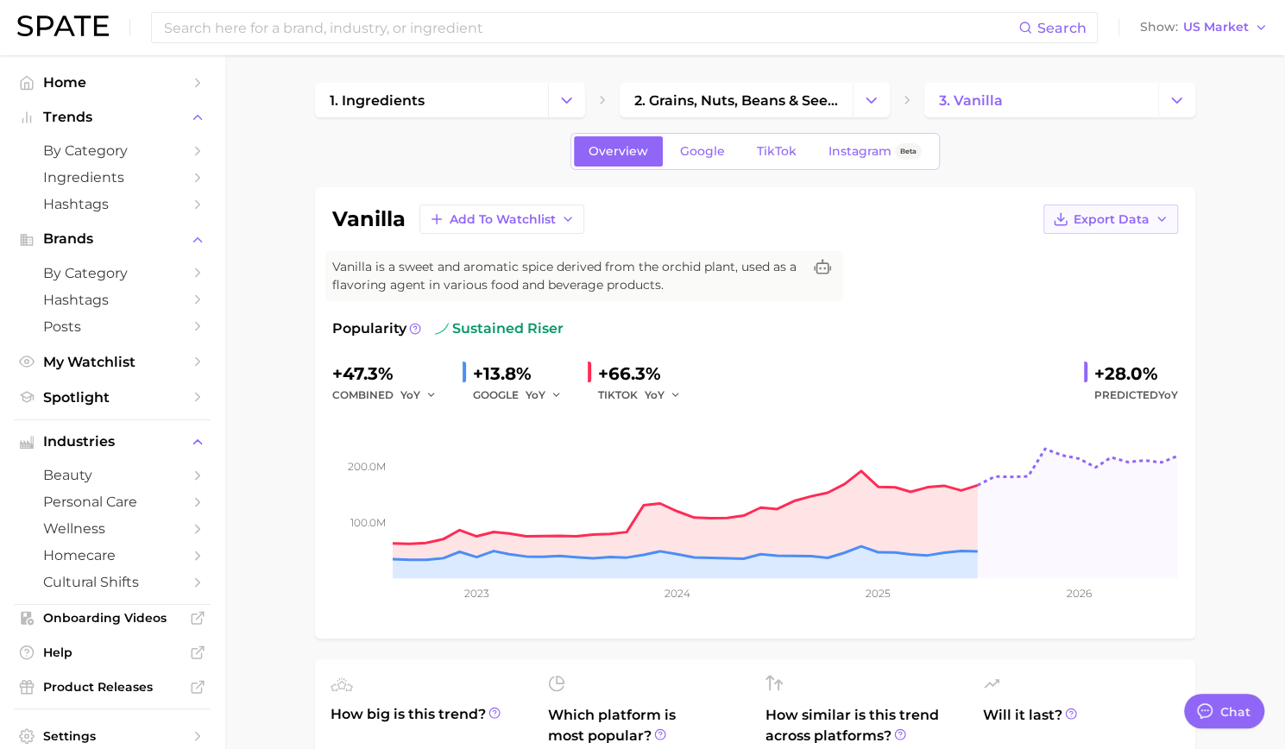
click at [1085, 220] on span "Export Data" at bounding box center [1111, 219] width 76 height 15
click at [823, 116] on link "2. grains, nuts, beans & seeds products" at bounding box center [736, 100] width 233 height 35
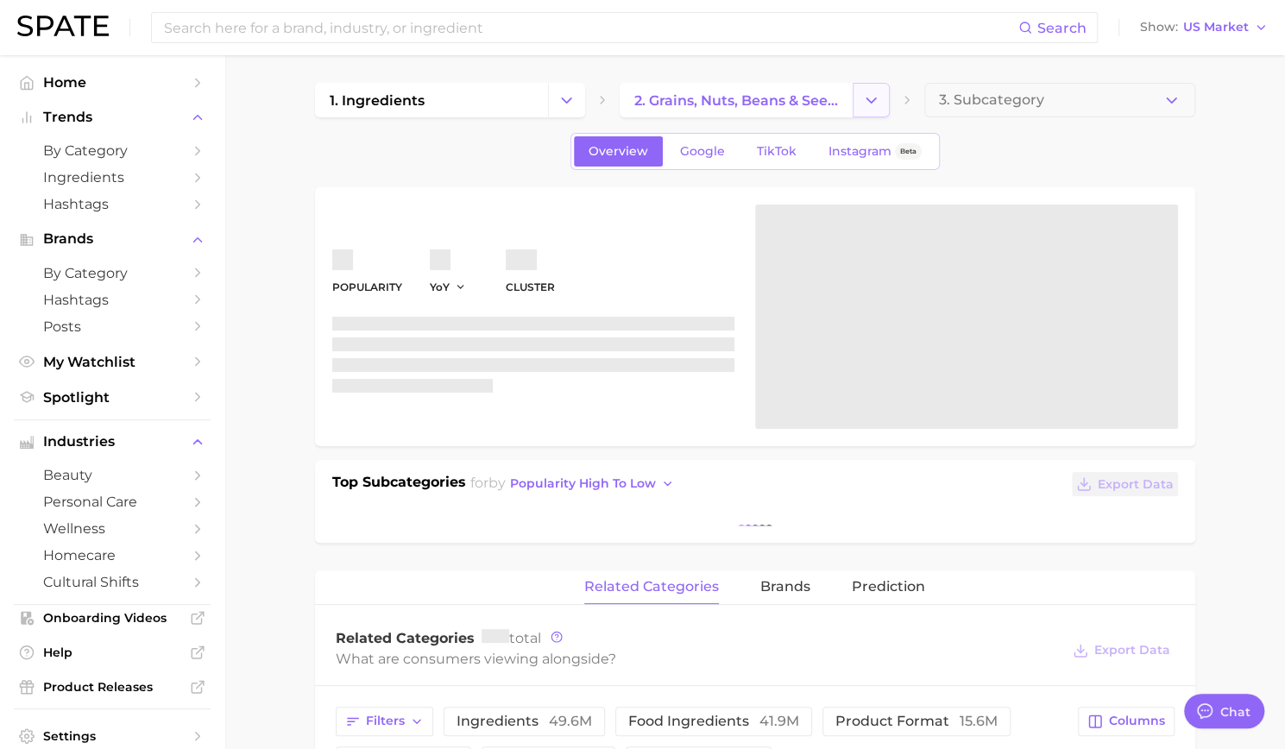
click at [858, 105] on button "Change Category" at bounding box center [870, 100] width 37 height 35
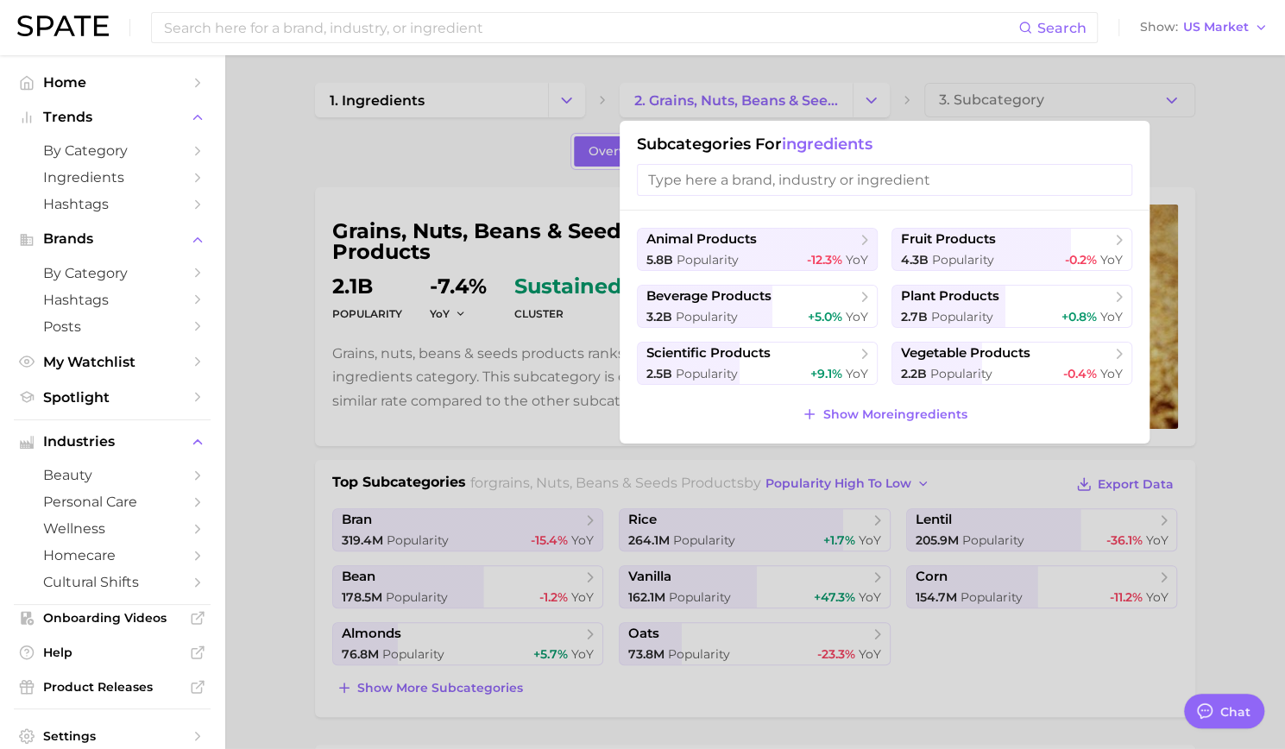
drag, startPoint x: 1254, startPoint y: 101, endPoint x: 1205, endPoint y: 98, distance: 48.4
click at [1249, 102] on div at bounding box center [642, 374] width 1285 height 749
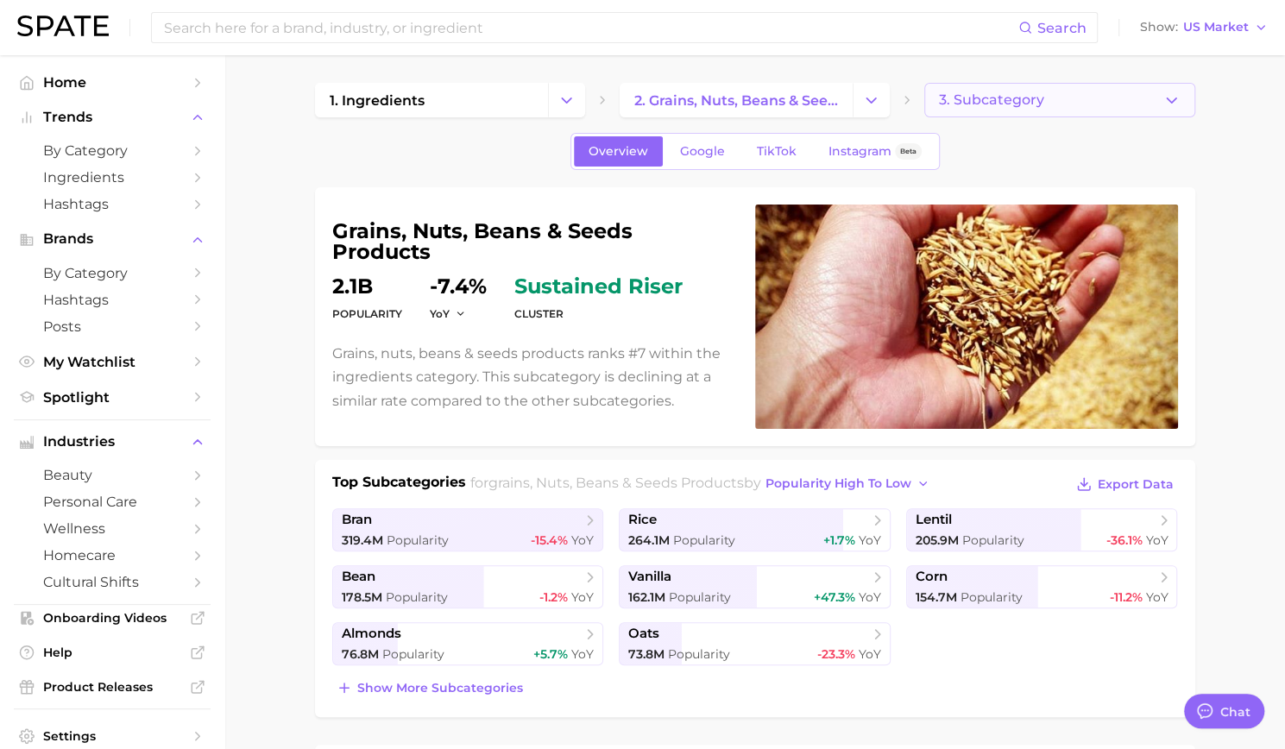
click at [1173, 94] on icon "button" at bounding box center [1171, 100] width 18 height 18
